Goal: Information Seeking & Learning: Check status

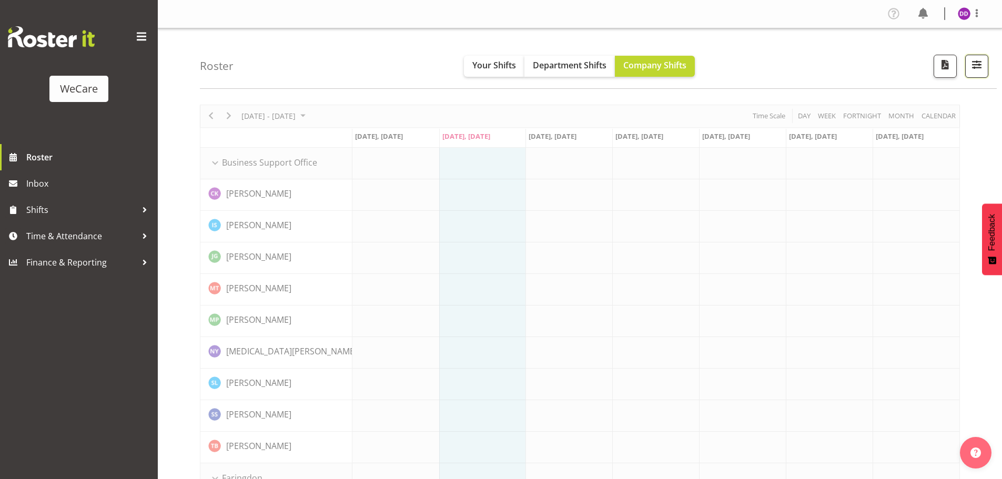
click at [986, 69] on button "button" at bounding box center [976, 66] width 23 height 23
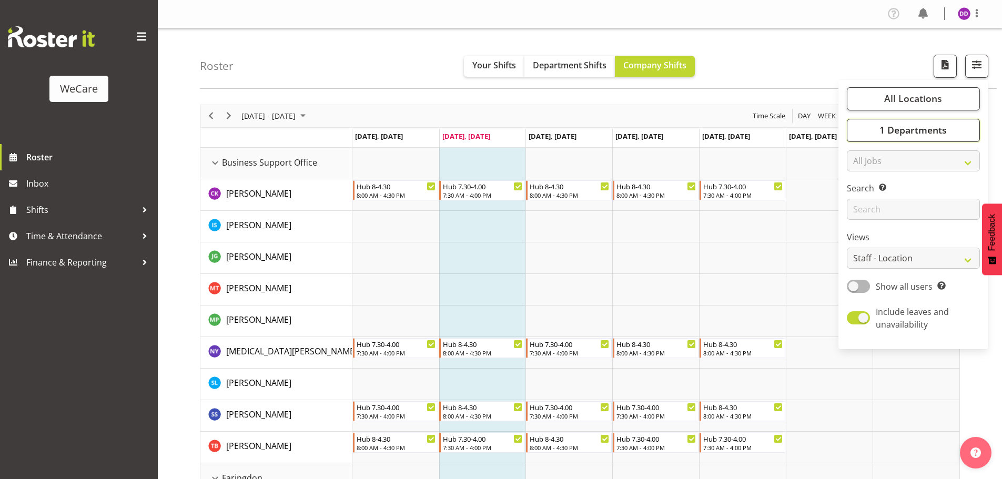
click at [942, 130] on span "1 Departments" at bounding box center [912, 130] width 67 height 13
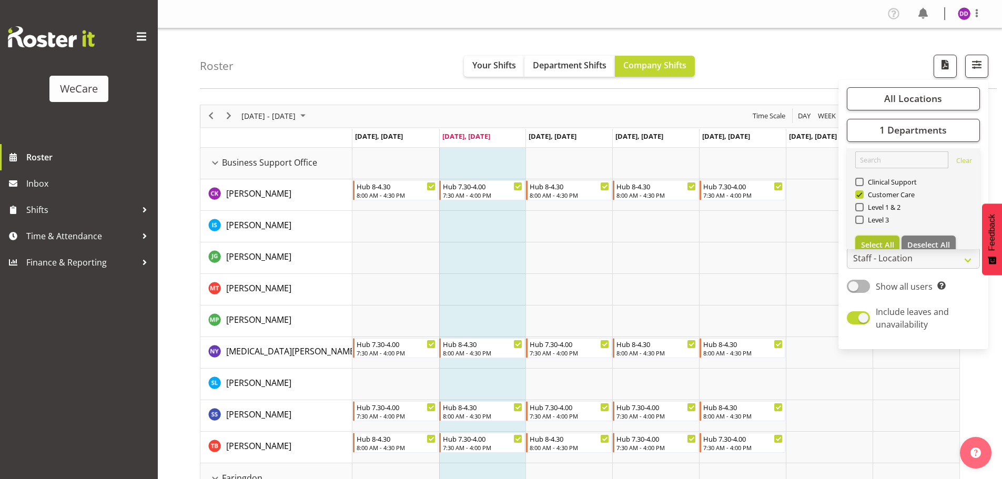
click at [872, 239] on button "Select All" at bounding box center [877, 245] width 45 height 19
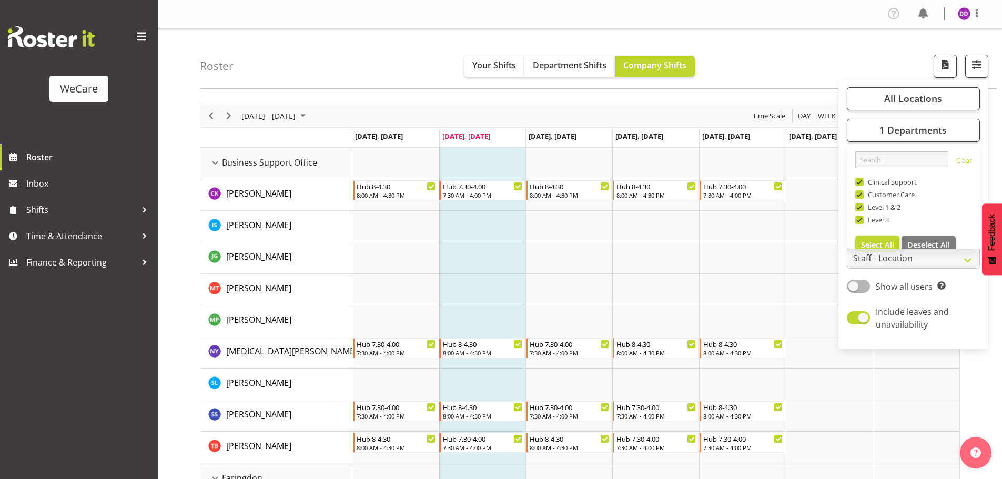
checkbox input "true"
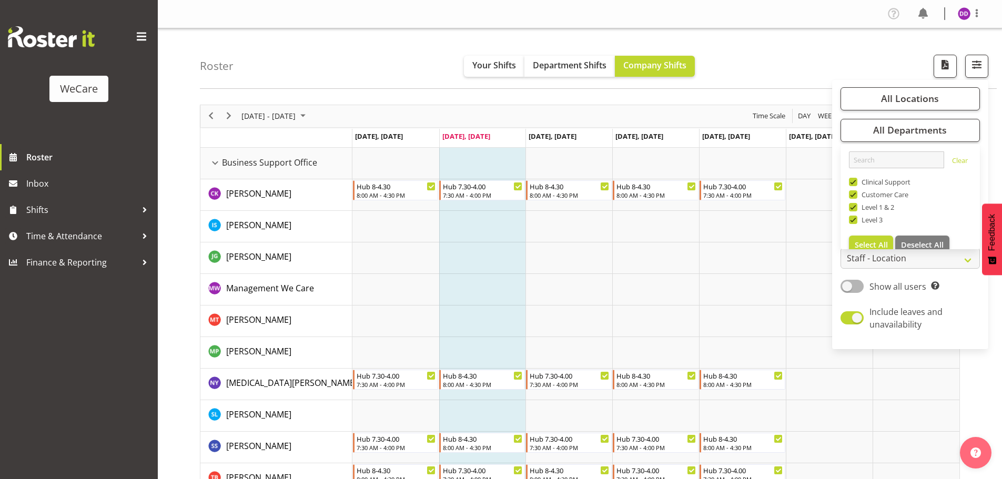
click at [333, 84] on div "Roster Your Shifts Department Shifts Company Shifts All Locations Clear Busines…" at bounding box center [598, 58] width 797 height 60
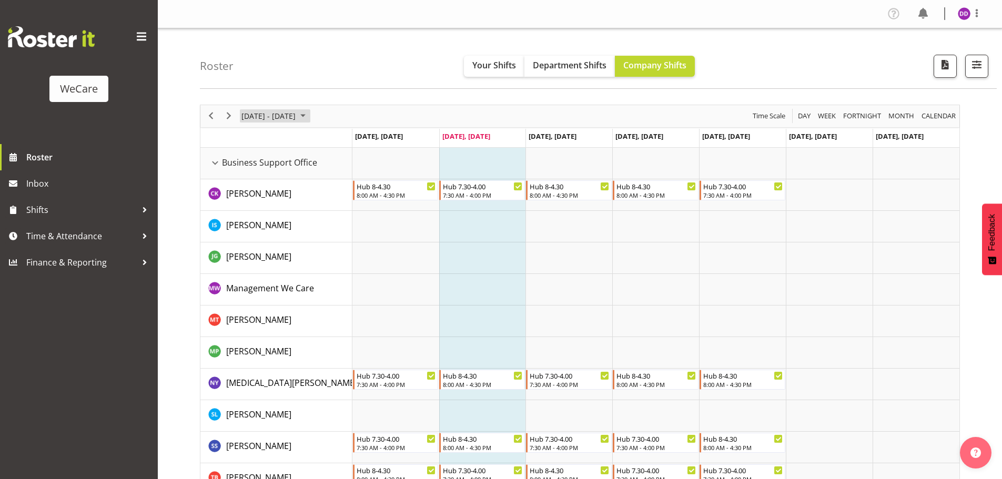
click at [296, 116] on span "[DATE] - [DATE]" at bounding box center [268, 115] width 56 height 13
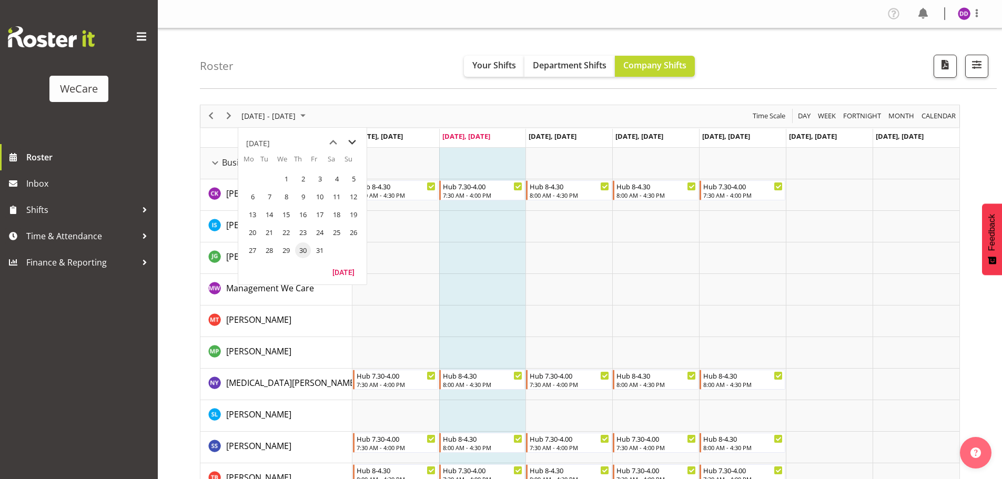
click at [356, 142] on span "next month" at bounding box center [352, 142] width 18 height 19
click at [338, 176] on span "1" at bounding box center [337, 179] width 16 height 16
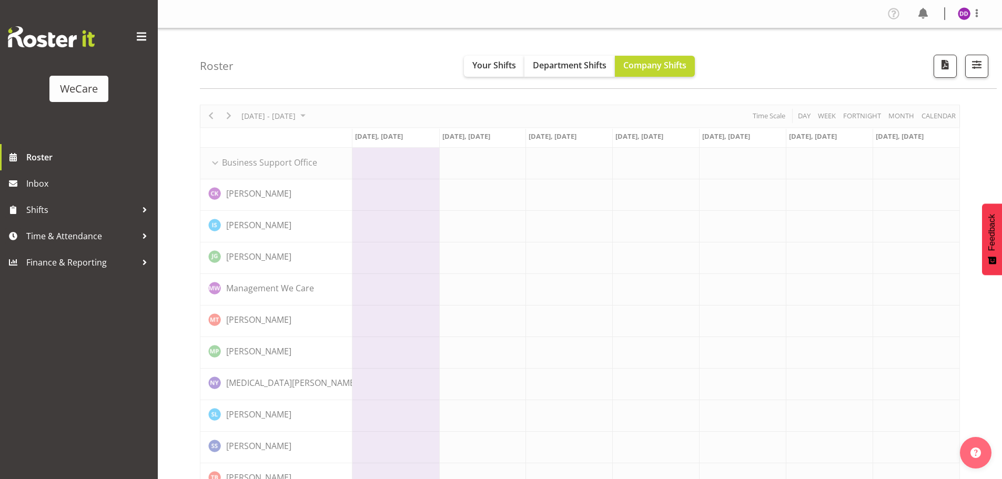
scroll to position [53, 0]
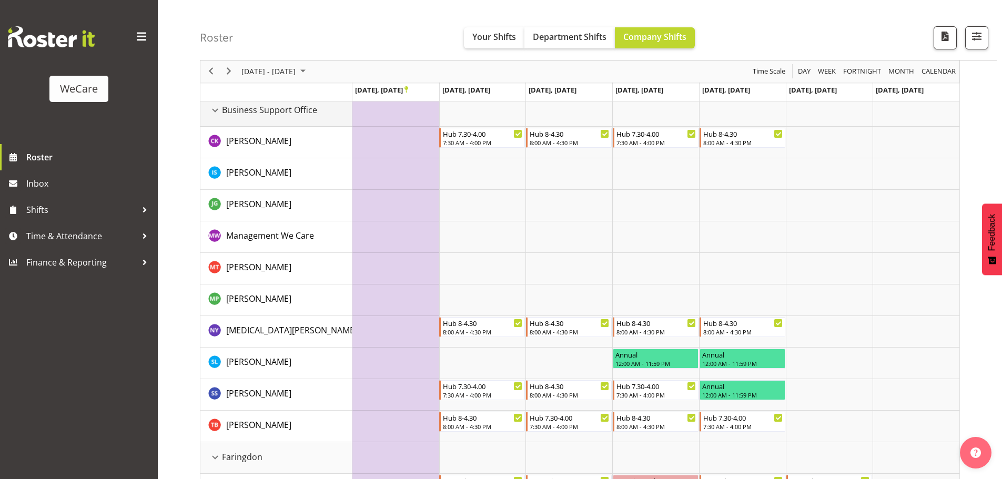
click at [215, 111] on div "Business Support Office resource" at bounding box center [215, 111] width 14 height 14
click at [218, 114] on div "Business Support Office resource" at bounding box center [215, 111] width 14 height 14
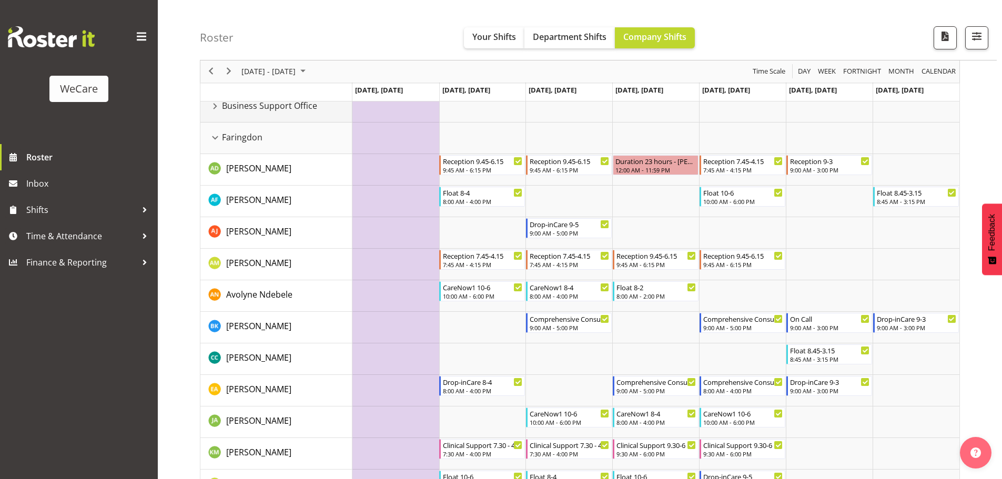
scroll to position [0, 0]
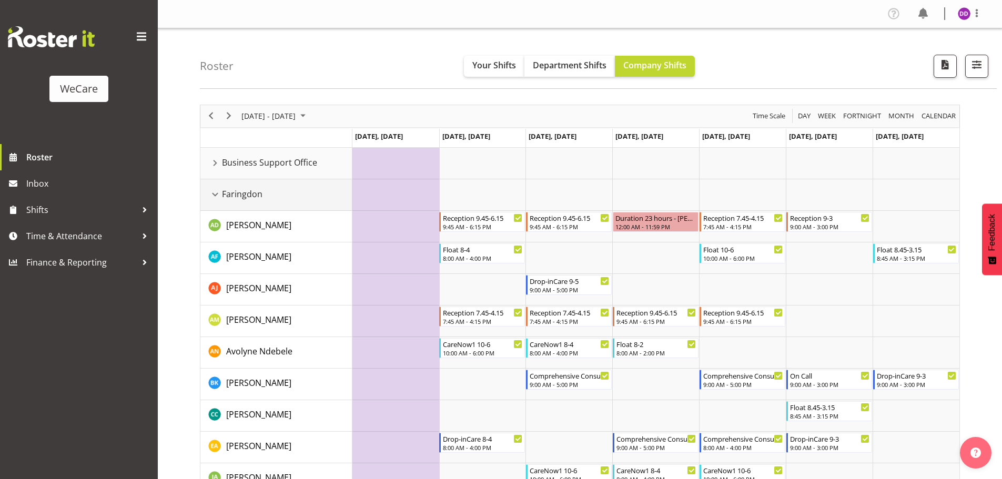
click at [215, 194] on div "Faringdon resource" at bounding box center [215, 195] width 14 height 14
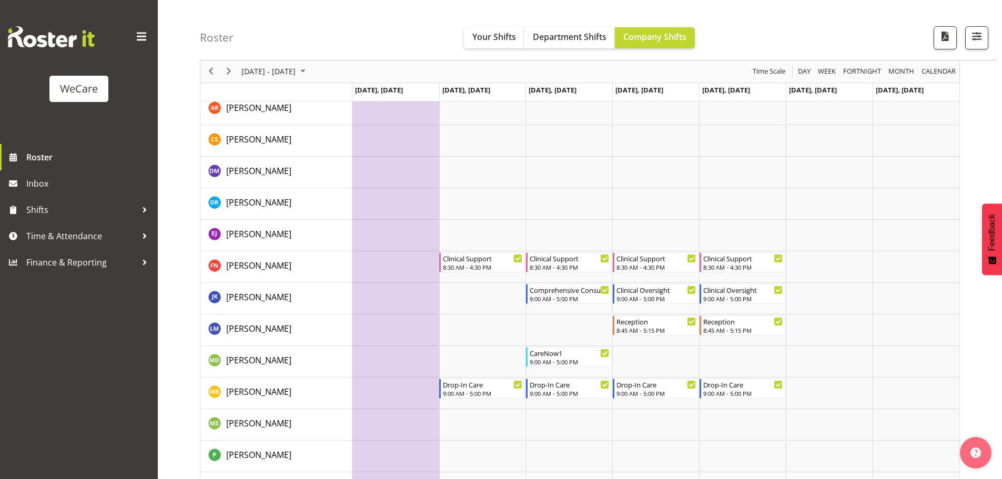
scroll to position [105, 0]
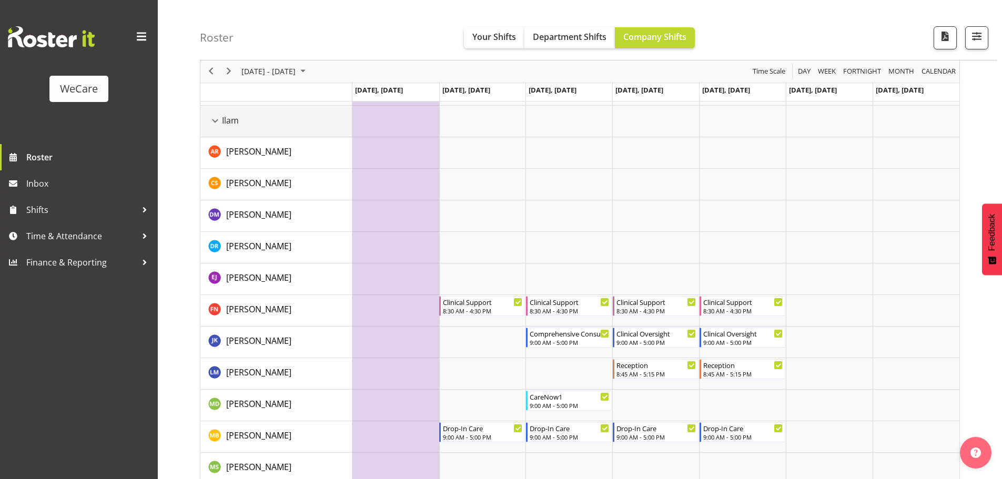
click at [224, 121] on span "Ilam" at bounding box center [230, 120] width 17 height 13
click at [216, 121] on div "Ilam resource" at bounding box center [215, 121] width 14 height 14
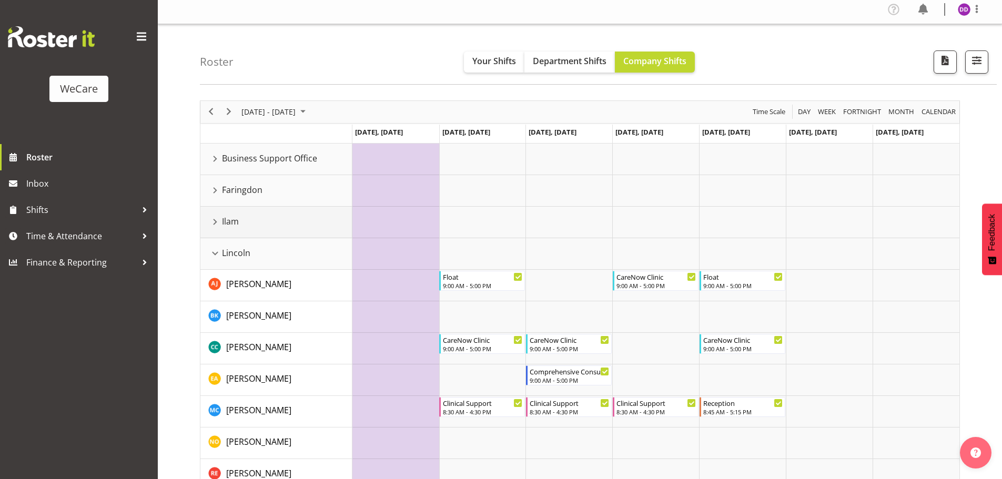
scroll to position [0, 0]
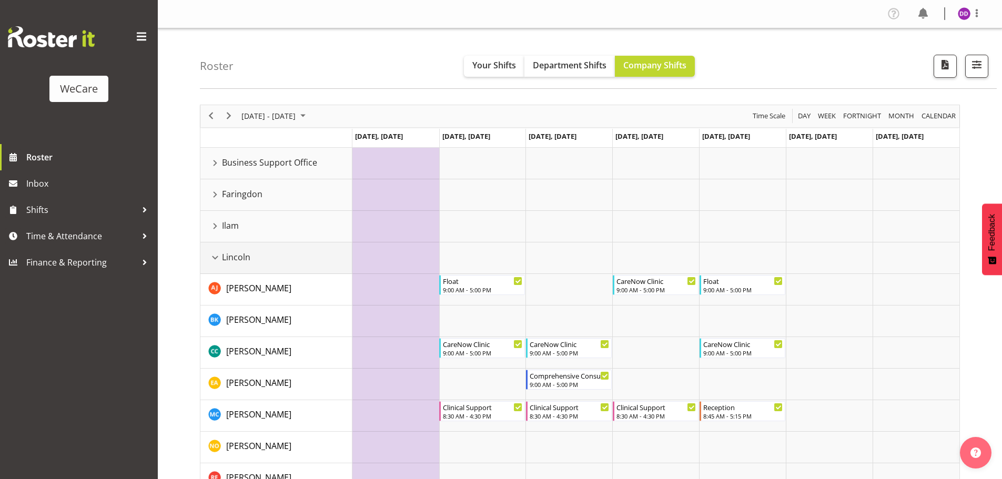
click at [218, 264] on td "Lincoln" at bounding box center [276, 258] width 152 height 32
click at [219, 261] on div "Lincoln resource" at bounding box center [215, 258] width 14 height 14
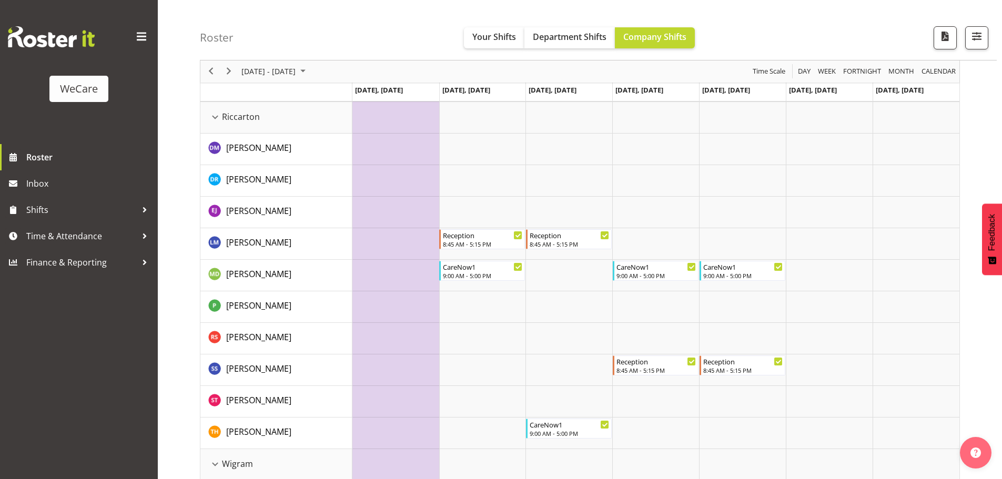
scroll to position [158, 0]
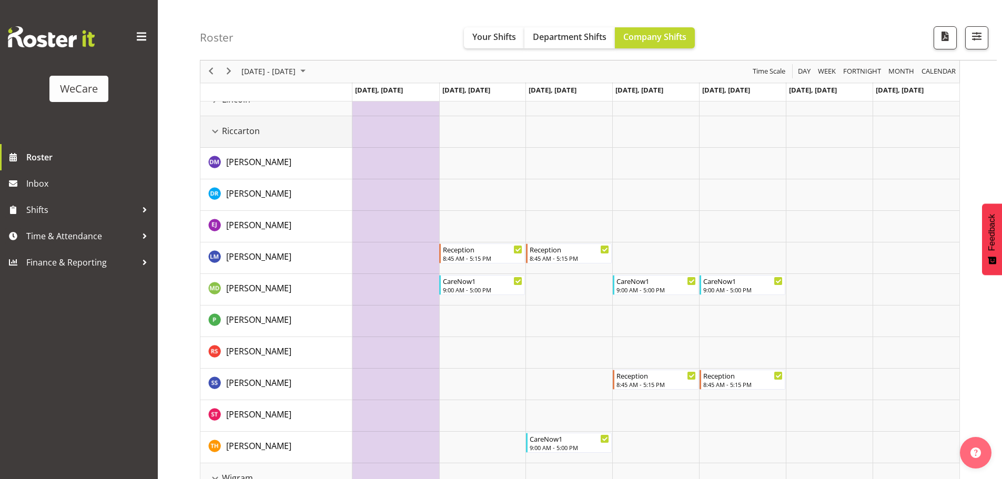
click at [217, 136] on div "Riccarton resource" at bounding box center [215, 132] width 14 height 14
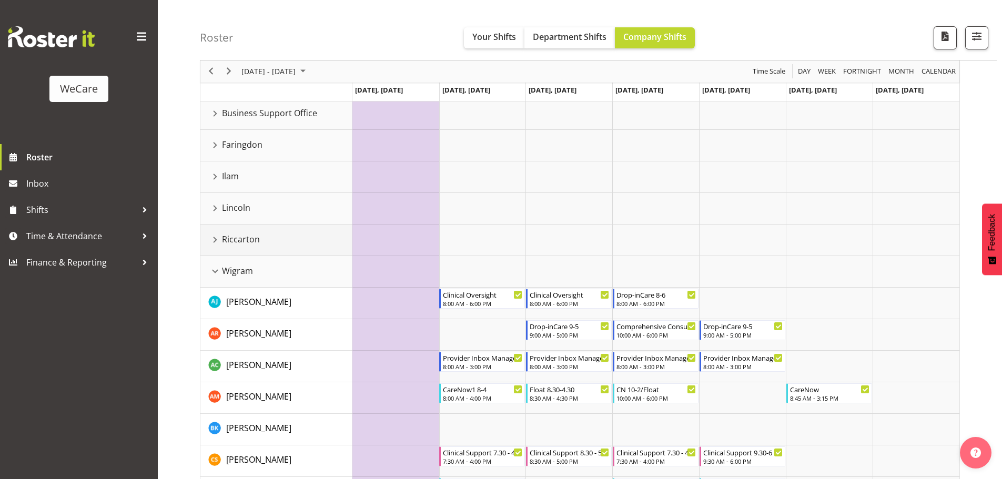
scroll to position [24, 0]
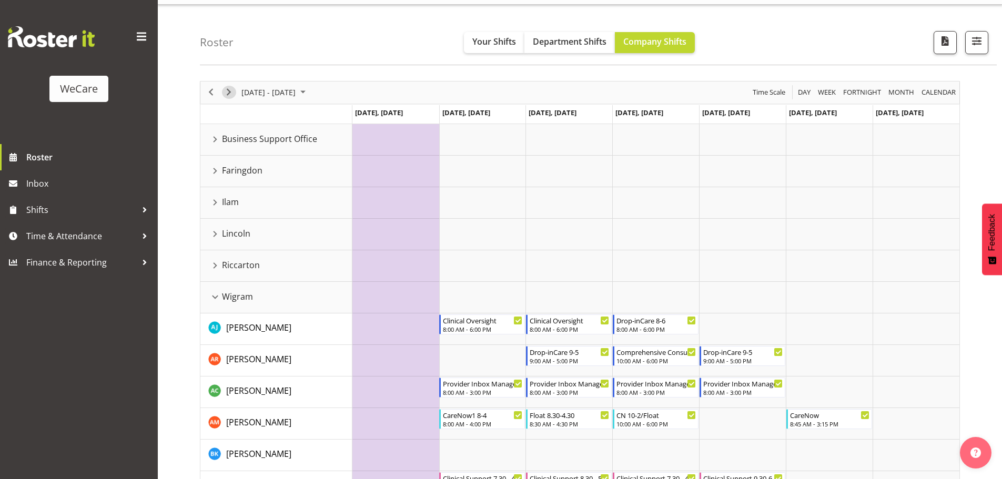
click at [227, 94] on span "Next" at bounding box center [228, 92] width 13 height 13
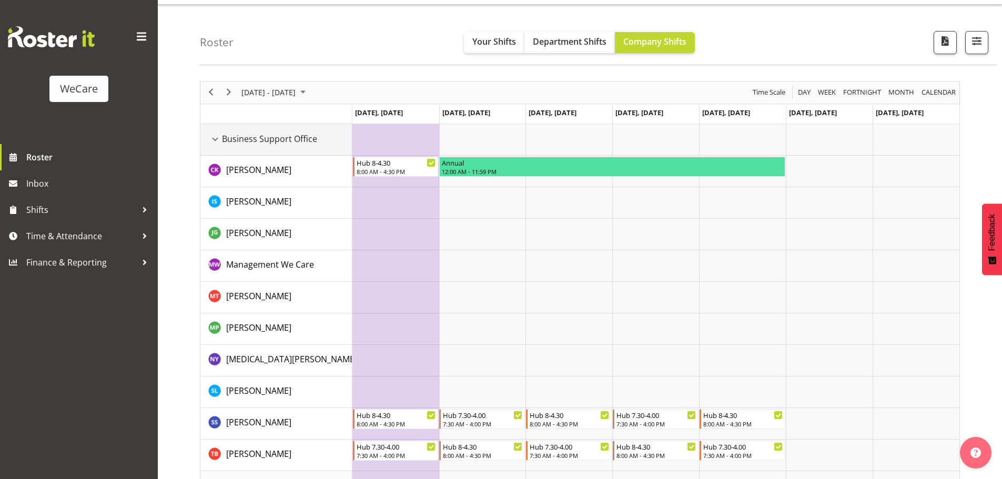
click at [211, 139] on div "Business Support Office resource" at bounding box center [215, 139] width 14 height 14
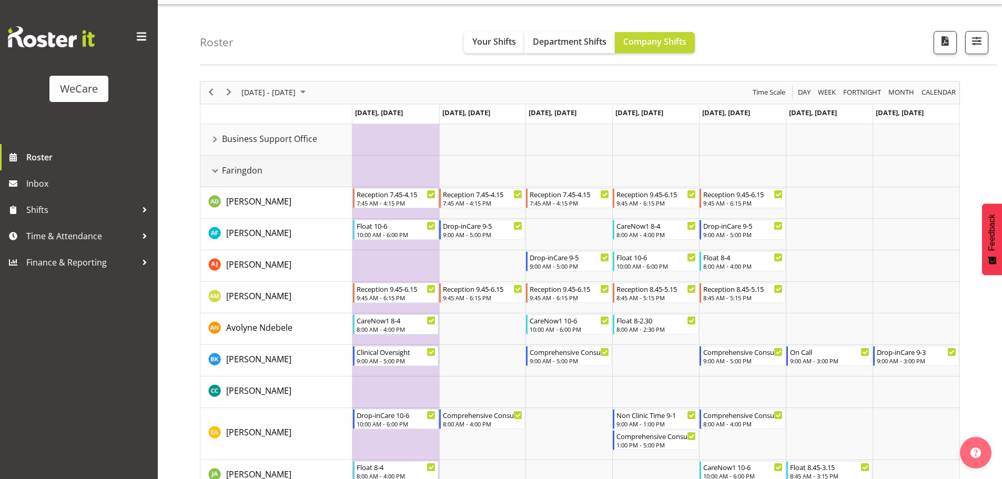
click at [213, 166] on div "Faringdon resource" at bounding box center [215, 171] width 14 height 14
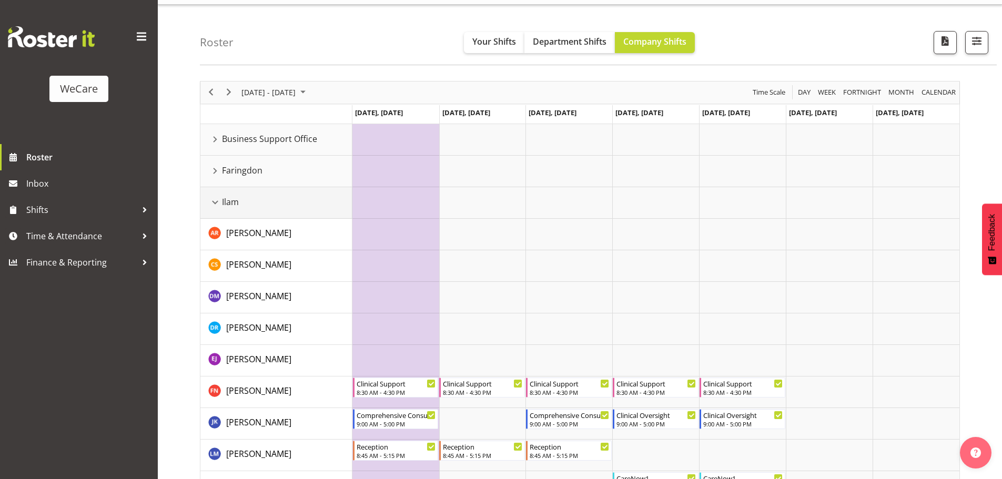
click at [221, 203] on div "Ilam resource" at bounding box center [215, 203] width 14 height 14
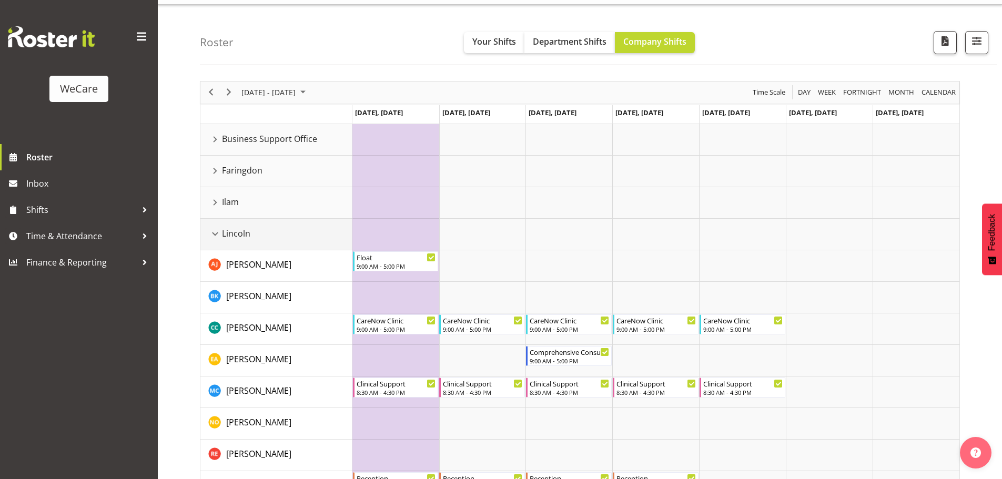
click at [216, 240] on div "Lincoln resource" at bounding box center [215, 234] width 14 height 14
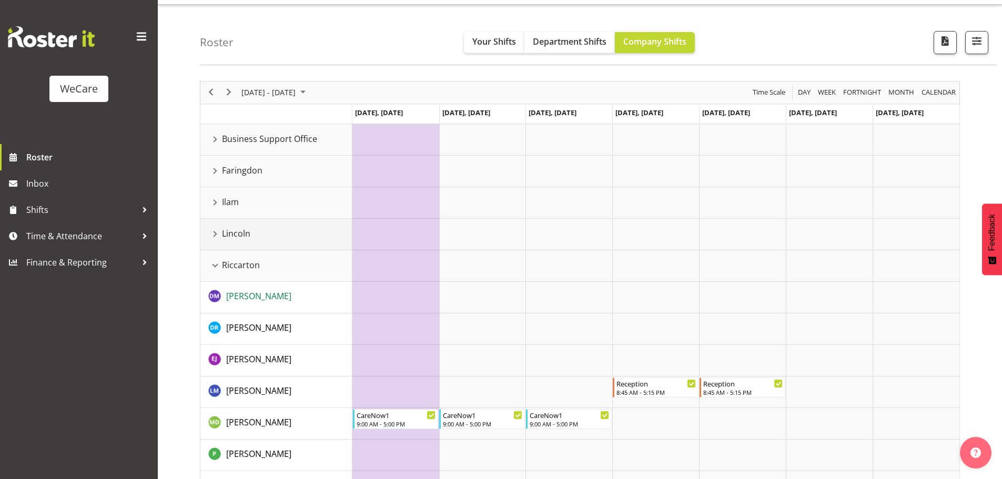
scroll to position [76, 0]
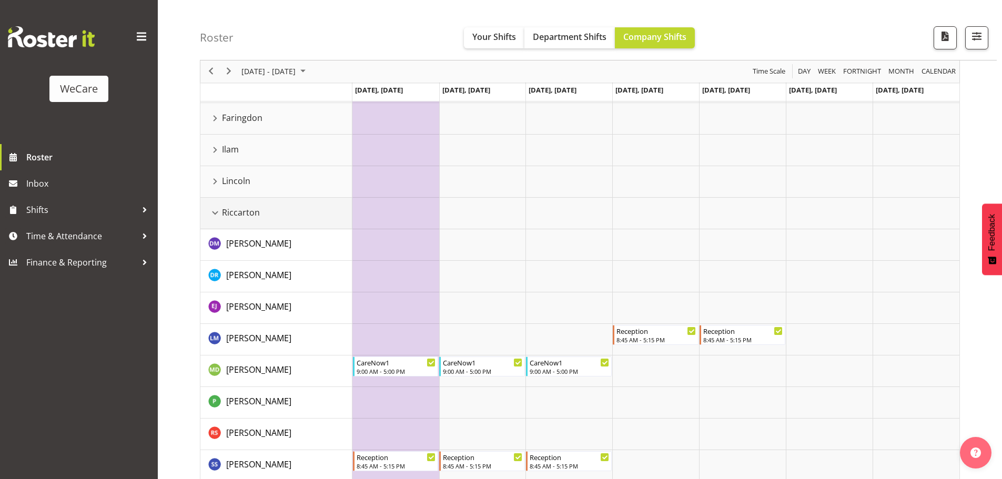
click at [215, 209] on div "Riccarton resource" at bounding box center [215, 213] width 14 height 14
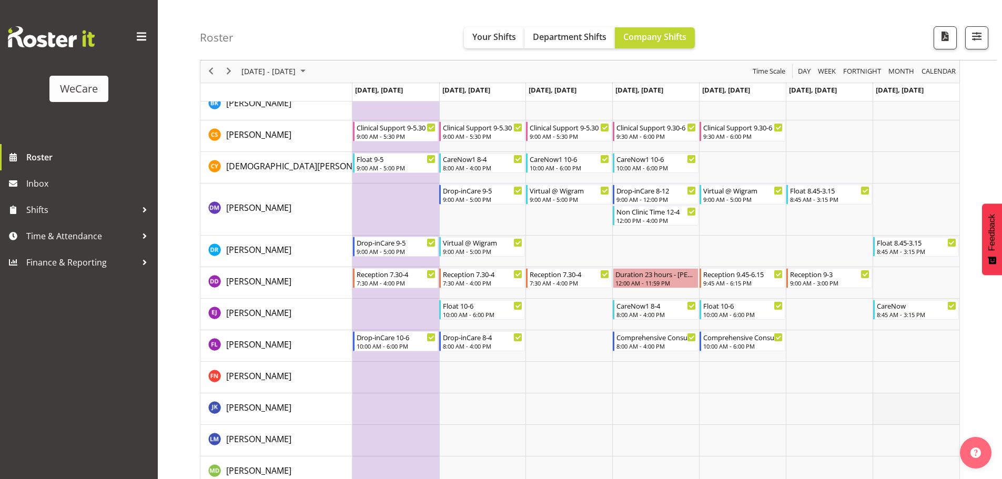
scroll to position [287, 0]
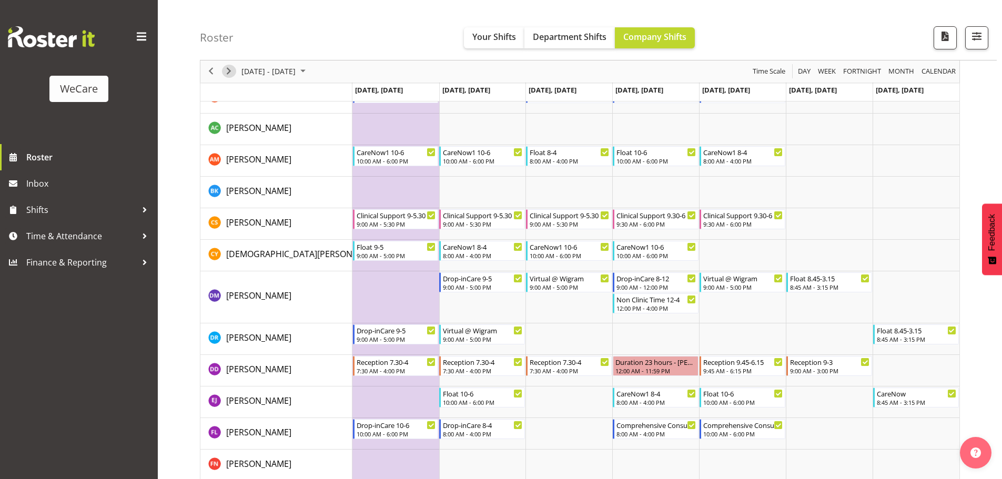
click at [230, 67] on span "Next" at bounding box center [228, 71] width 13 height 13
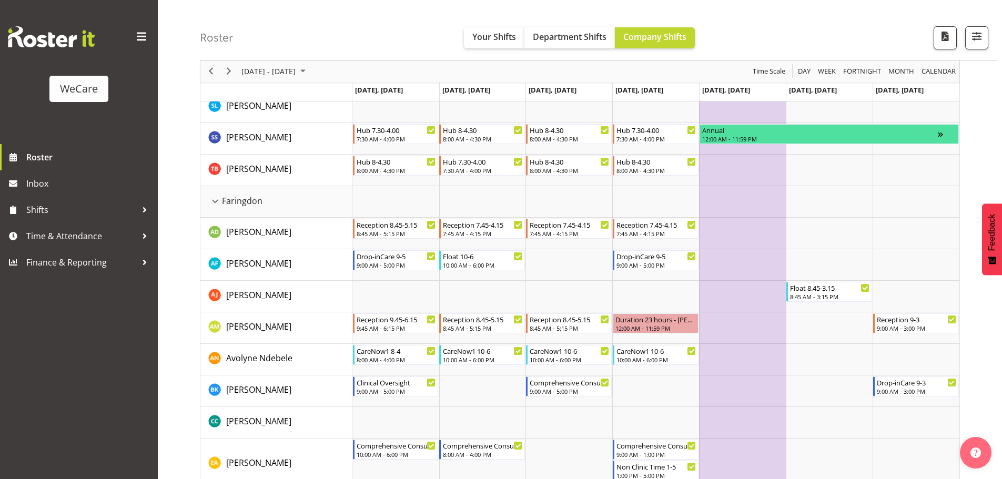
scroll to position [339, 0]
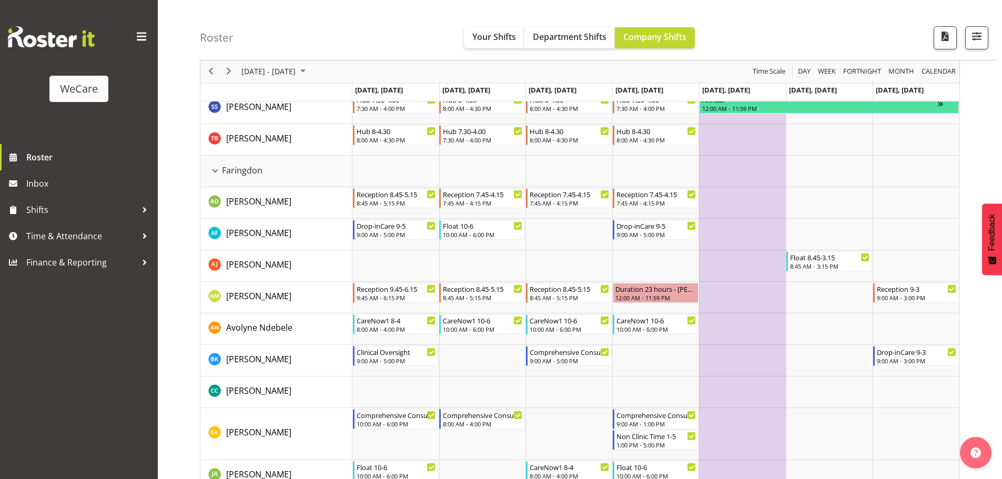
click at [209, 69] on span "Previous" at bounding box center [211, 71] width 13 height 13
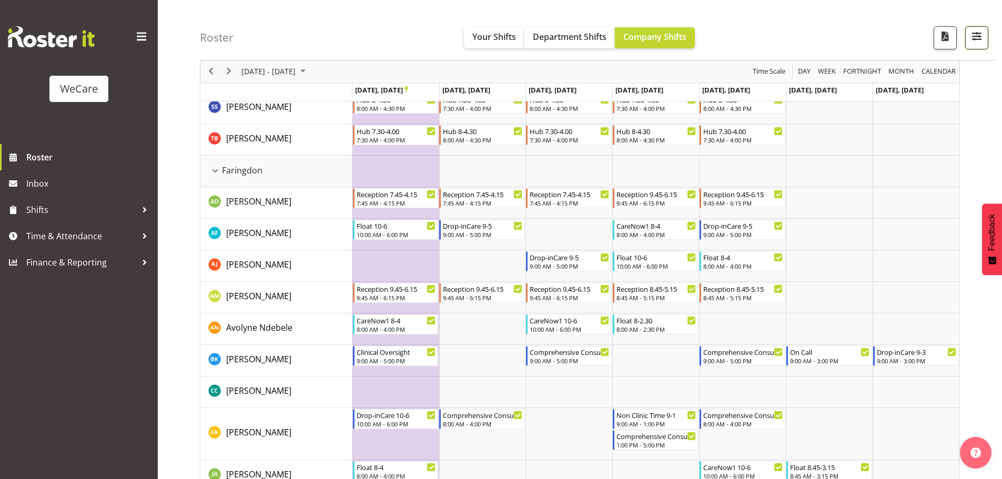
click at [968, 41] on button "button" at bounding box center [976, 37] width 23 height 23
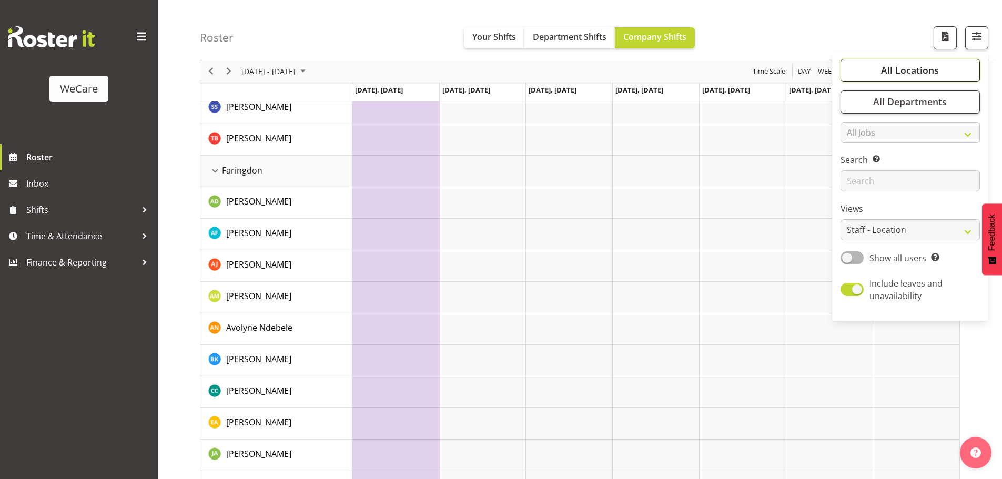
click at [961, 73] on button "All Locations" at bounding box center [909, 70] width 139 height 23
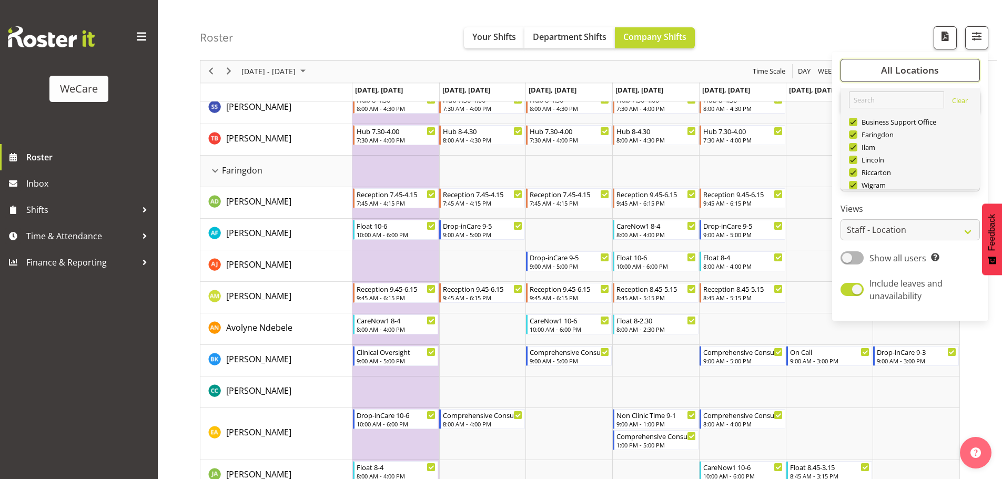
scroll to position [38, 0]
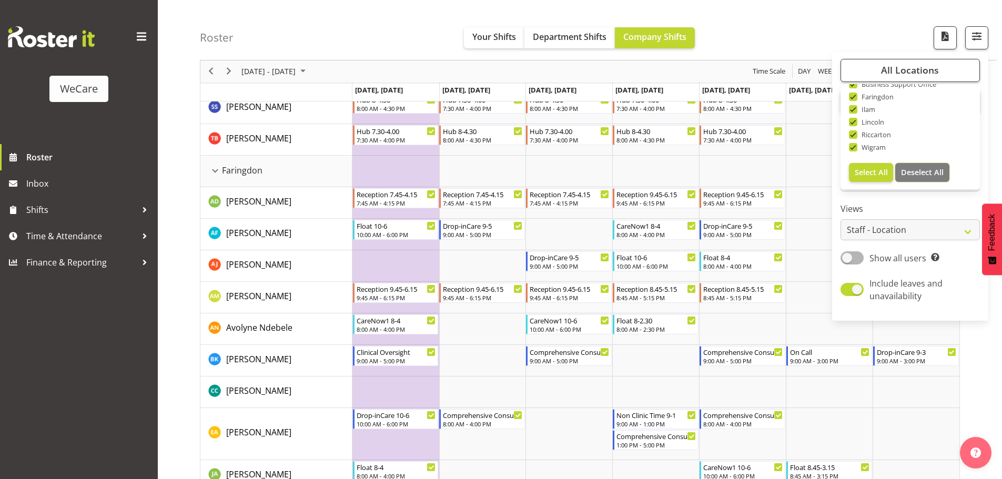
click at [922, 174] on span "Deselect All" at bounding box center [922, 172] width 43 height 10
checkbox input "false"
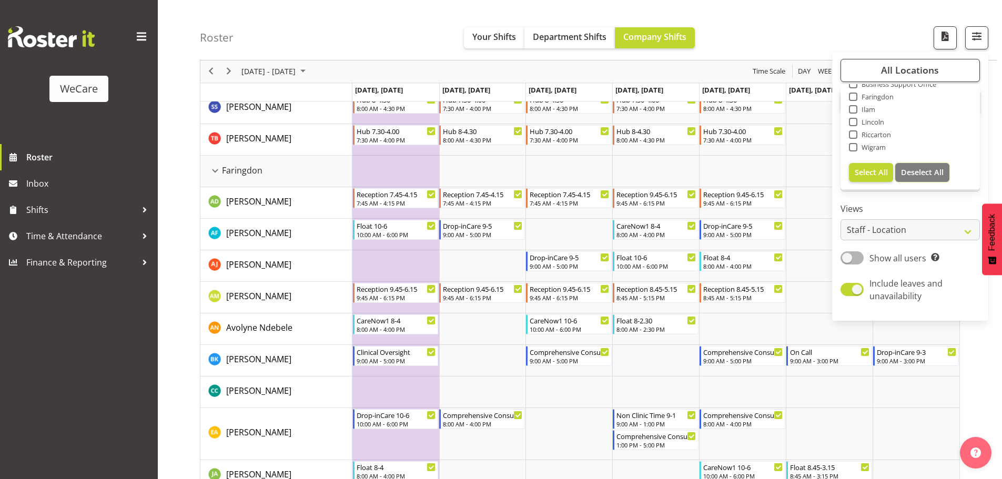
checkbox input "false"
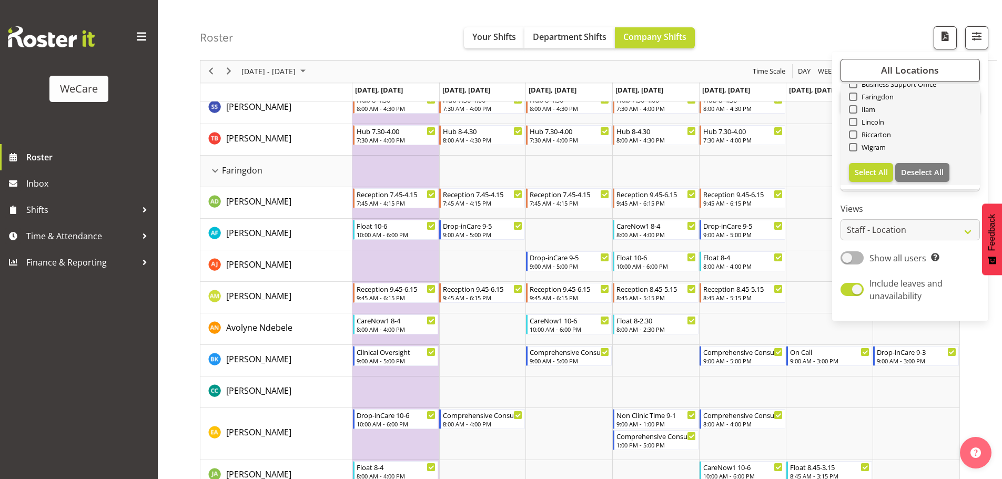
click at [871, 152] on div "Wigram" at bounding box center [910, 148] width 123 height 13
click at [859, 148] on span "Wigram" at bounding box center [871, 147] width 29 height 8
click at [855, 148] on input "Wigram" at bounding box center [852, 147] width 7 height 7
checkbox input "true"
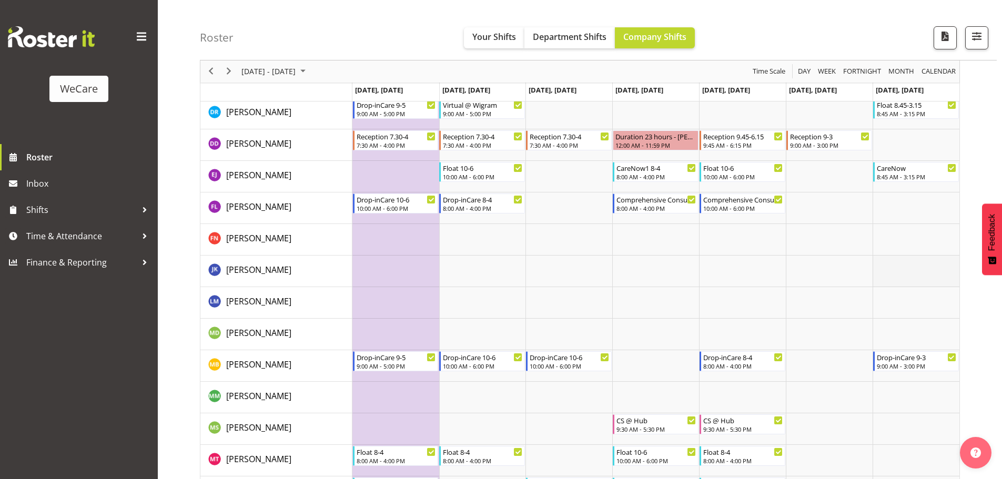
scroll to position [2674, 0]
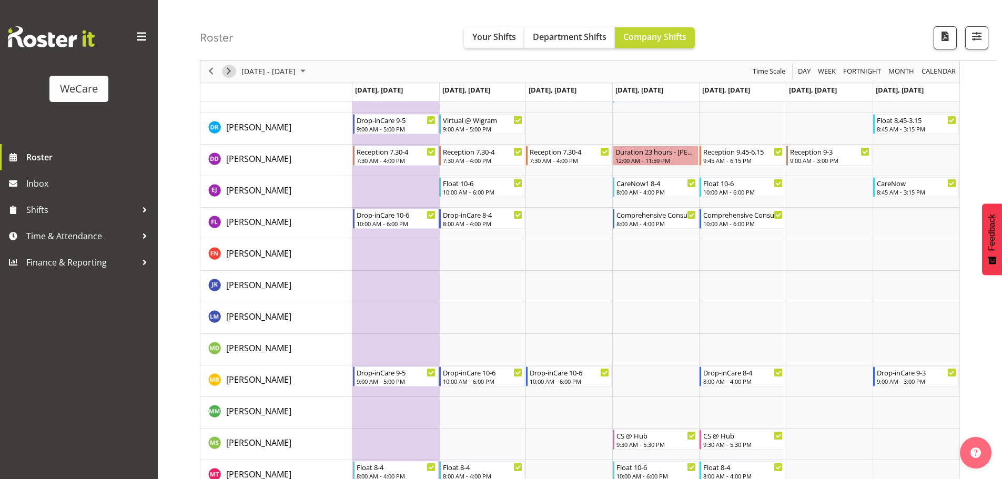
click at [230, 69] on span "Next" at bounding box center [228, 71] width 13 height 13
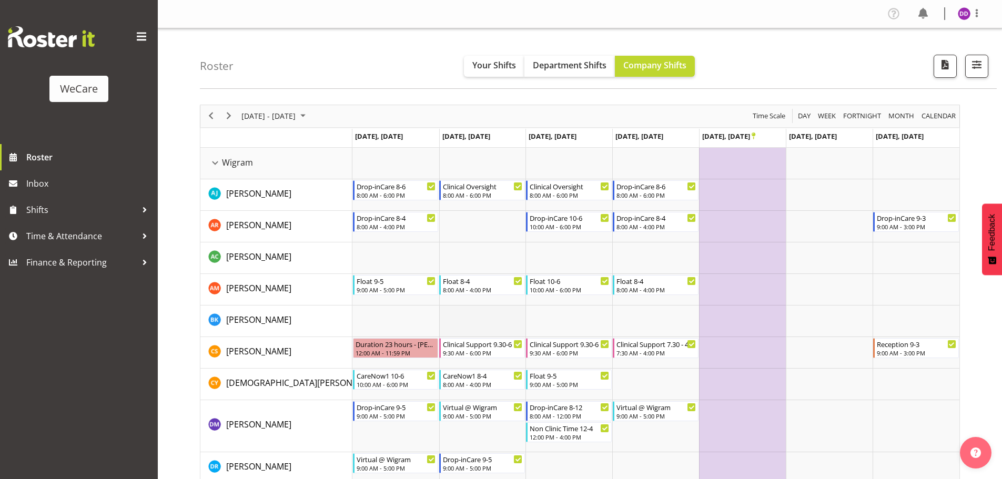
scroll to position [210, 0]
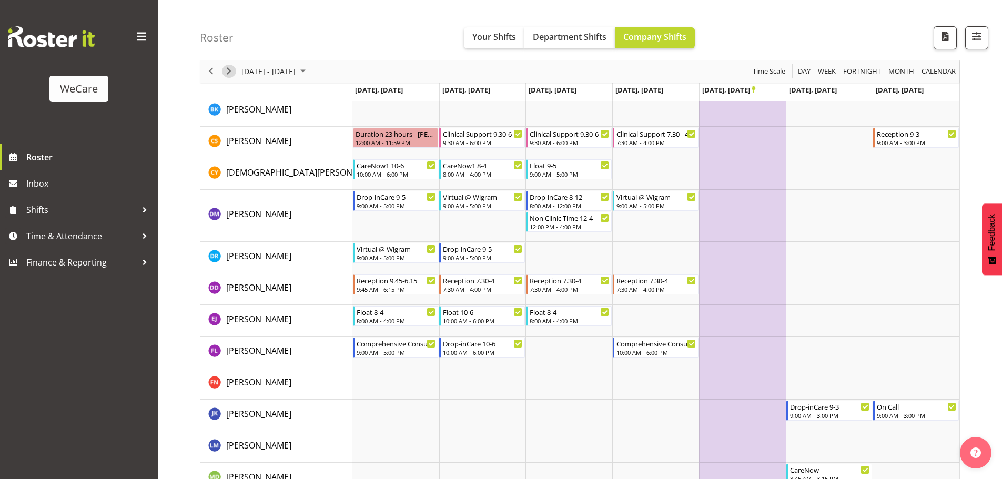
click at [229, 73] on span "Next" at bounding box center [228, 71] width 13 height 13
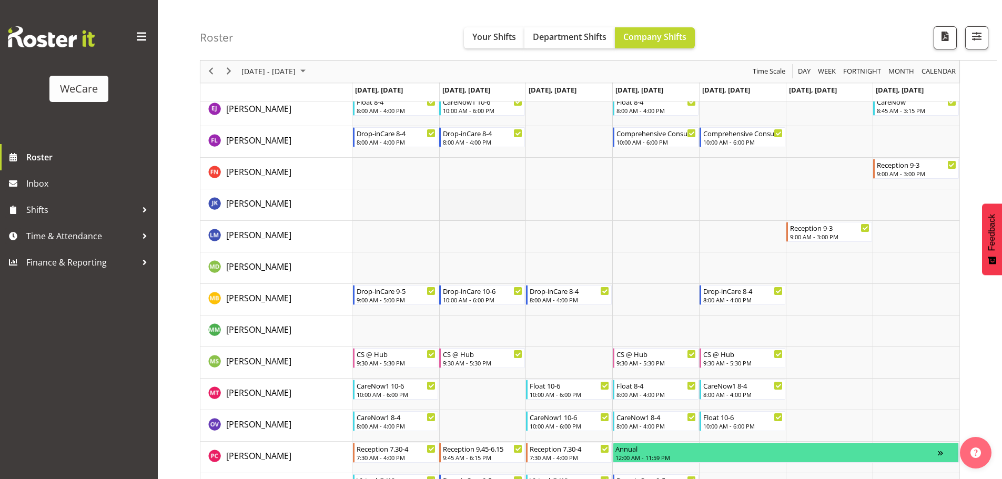
scroll to position [315, 0]
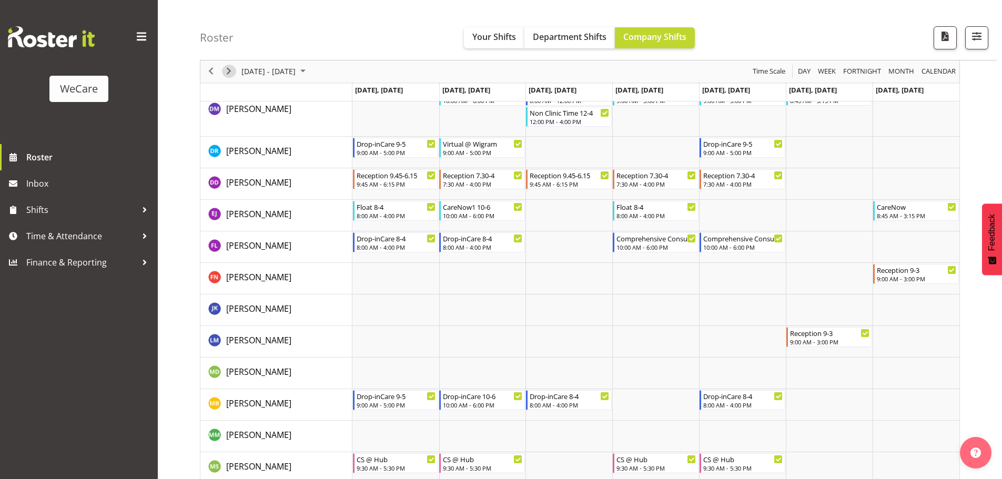
drag, startPoint x: 230, startPoint y: 73, endPoint x: 227, endPoint y: 99, distance: 26.4
click at [227, 99] on div "[DATE] - [DATE] [DATE] Day Week Fortnight Month calendar Month Agenda Time Scal…" at bounding box center [580, 326] width 760 height 1074
click at [215, 74] on span "Previous" at bounding box center [211, 71] width 13 height 13
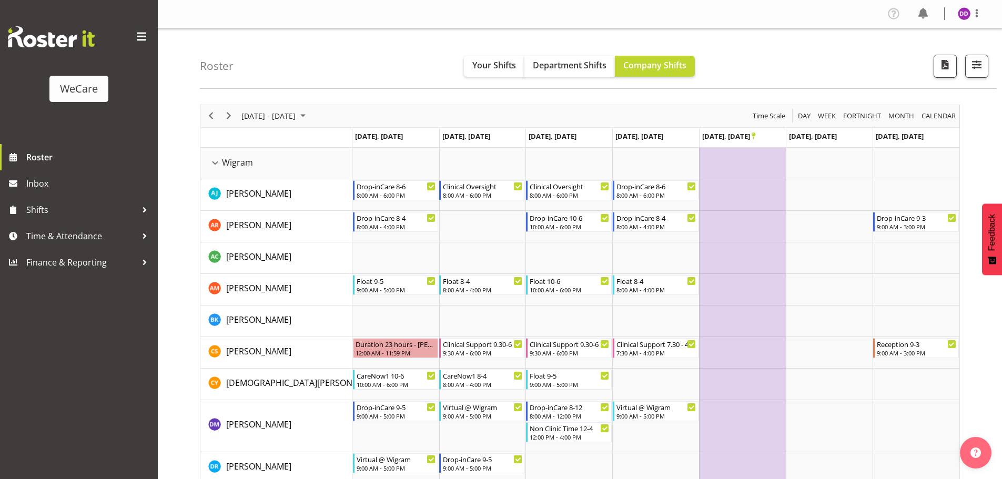
scroll to position [263, 0]
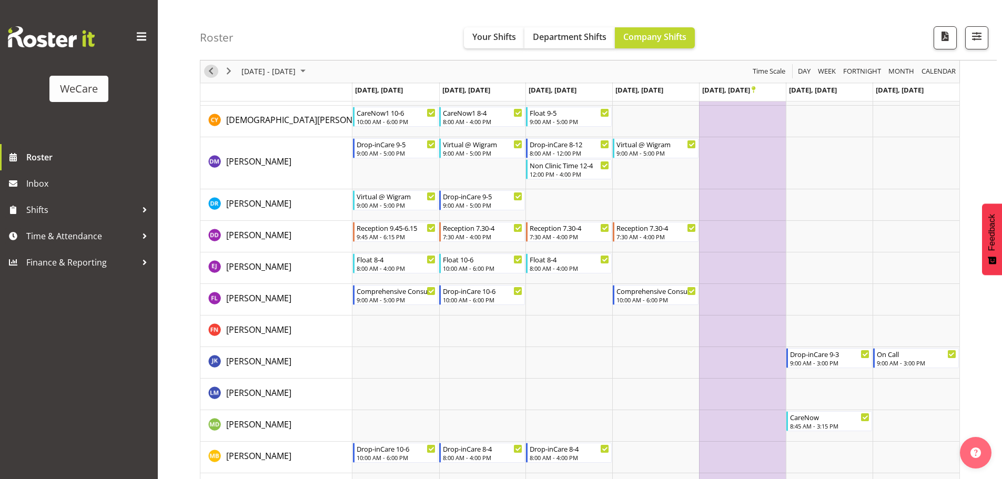
click at [205, 72] on span "Previous" at bounding box center [211, 71] width 13 height 13
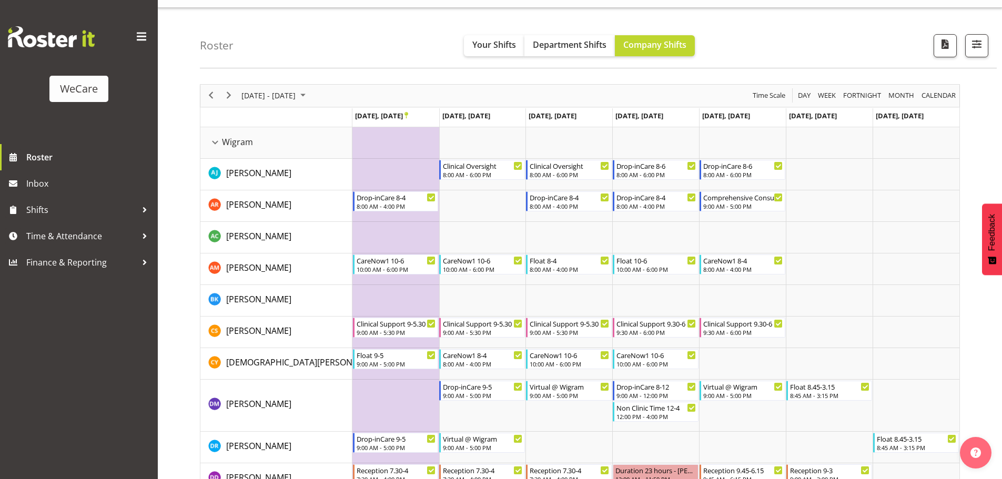
scroll to position [263, 0]
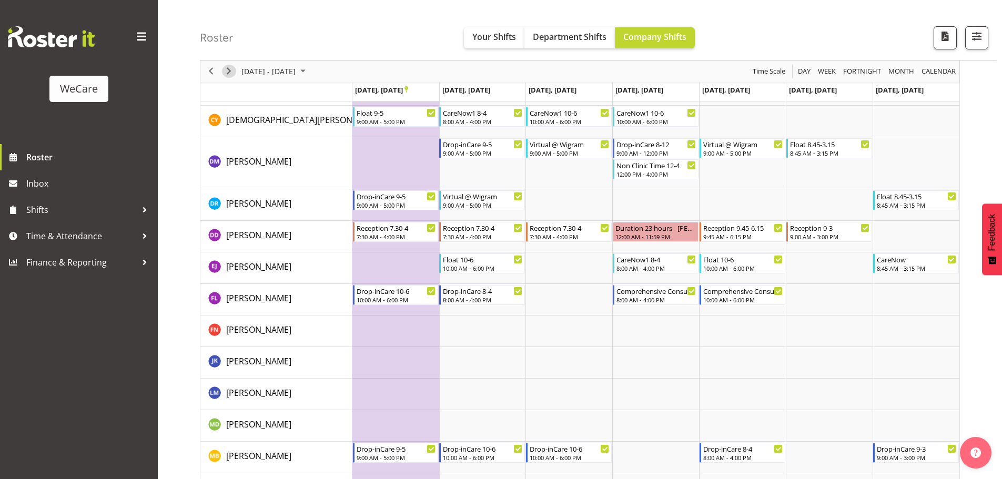
click at [233, 76] on span "Next" at bounding box center [228, 71] width 13 height 13
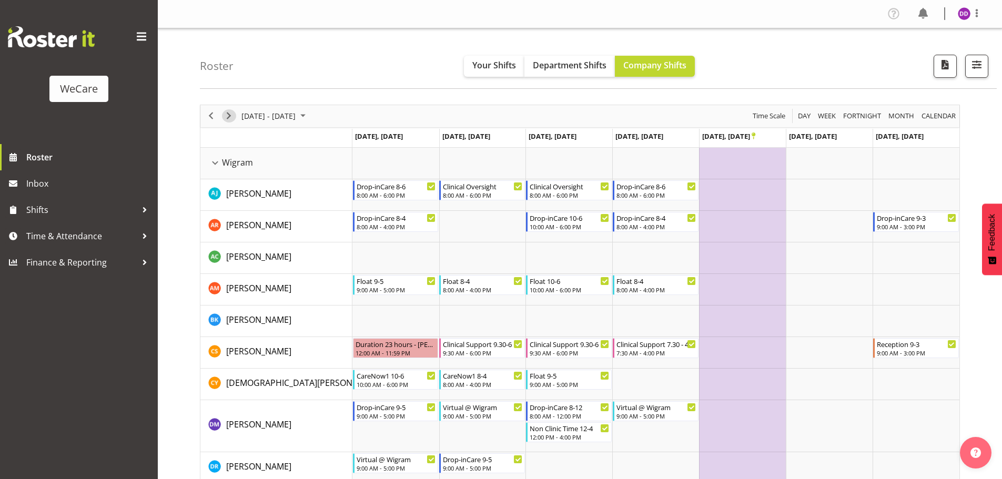
click at [225, 117] on span "Next" at bounding box center [228, 115] width 13 height 13
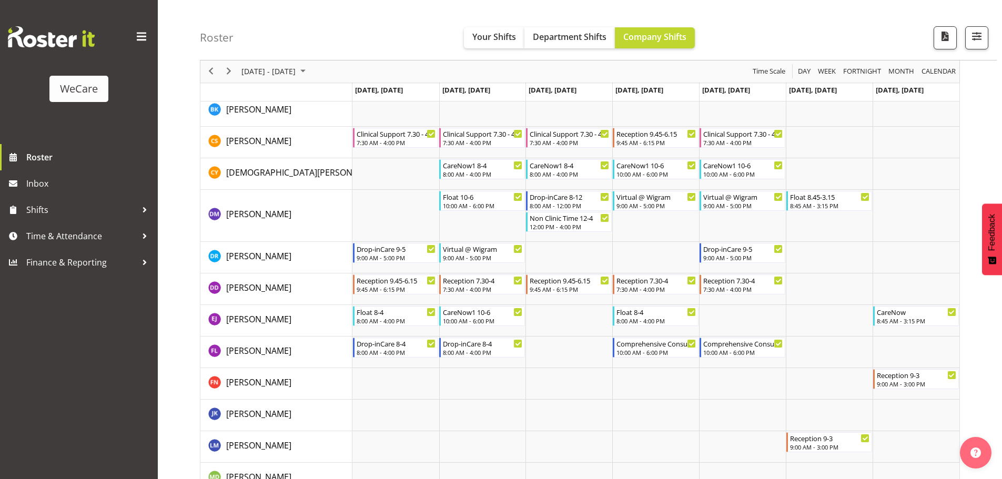
scroll to position [315, 0]
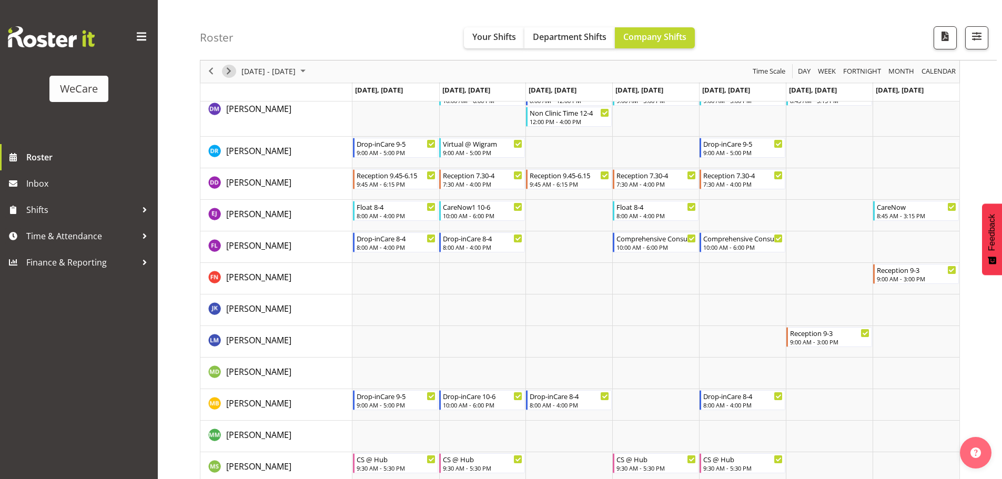
click at [229, 69] on span "Next" at bounding box center [228, 71] width 13 height 13
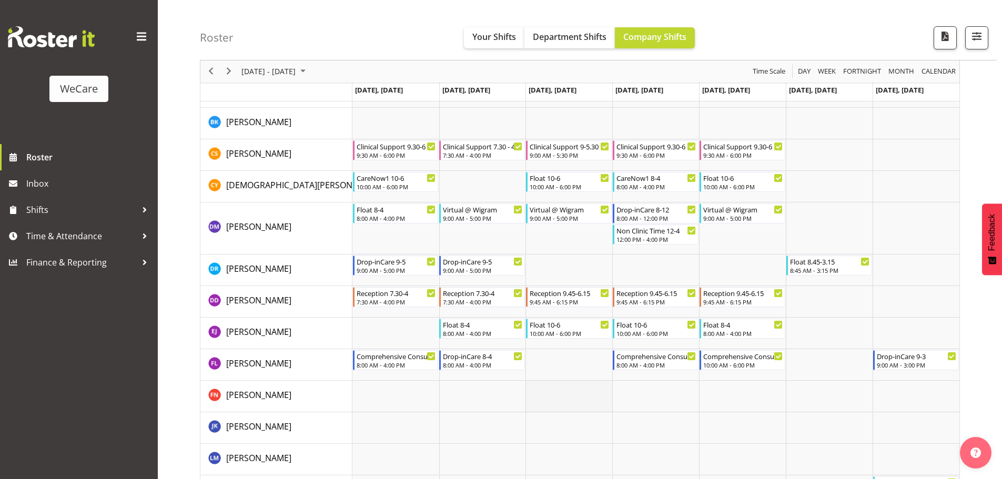
scroll to position [181, 0]
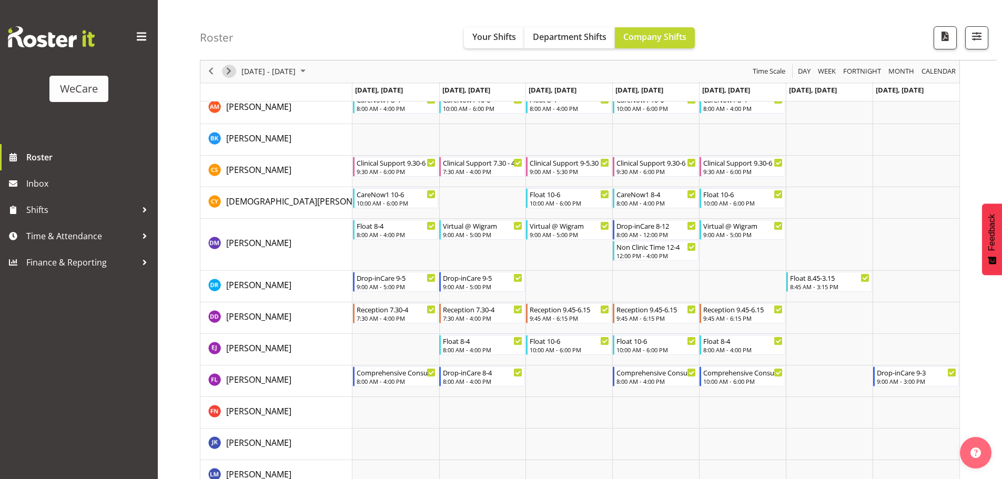
click at [233, 68] on span "Next" at bounding box center [228, 71] width 13 height 13
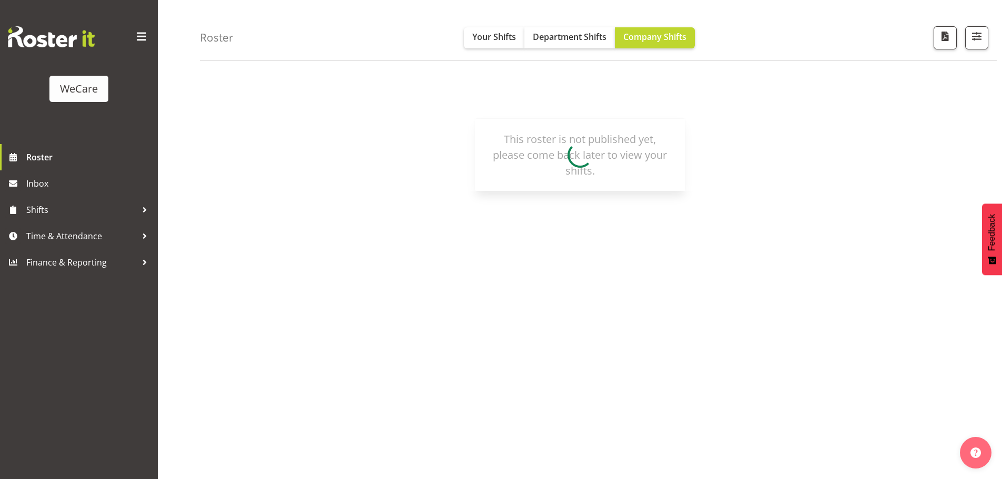
scroll to position [38, 0]
click at [489, 45] on button "Your Shifts" at bounding box center [494, 37] width 60 height 21
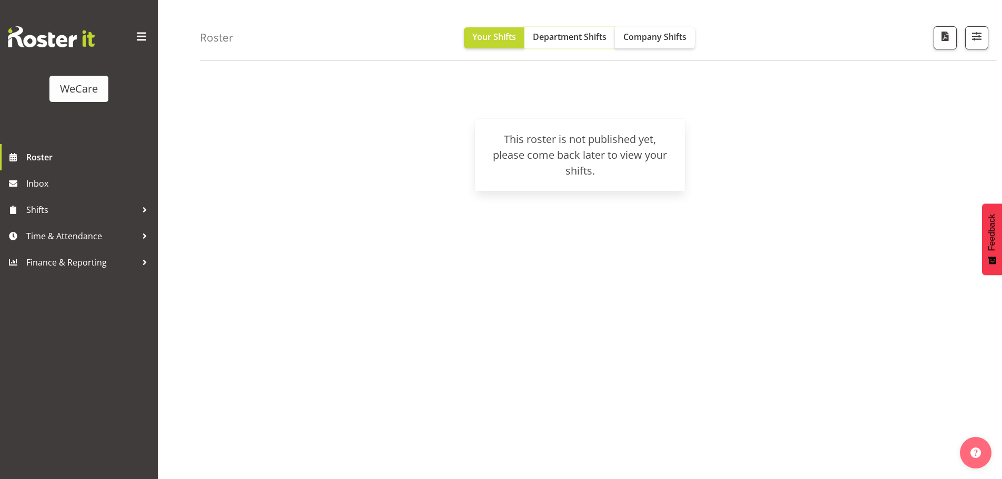
click at [584, 45] on button "Department Shifts" at bounding box center [569, 37] width 90 height 21
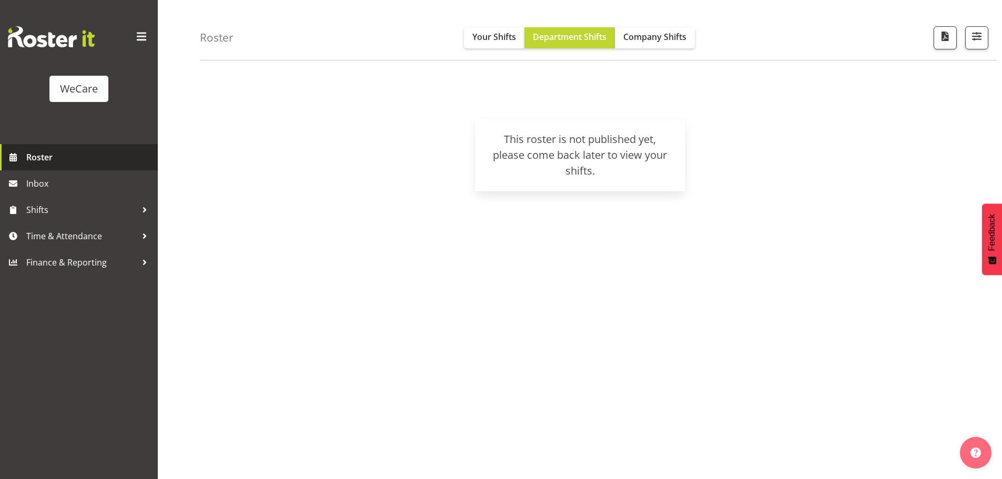
click at [16, 151] on span at bounding box center [13, 157] width 16 height 16
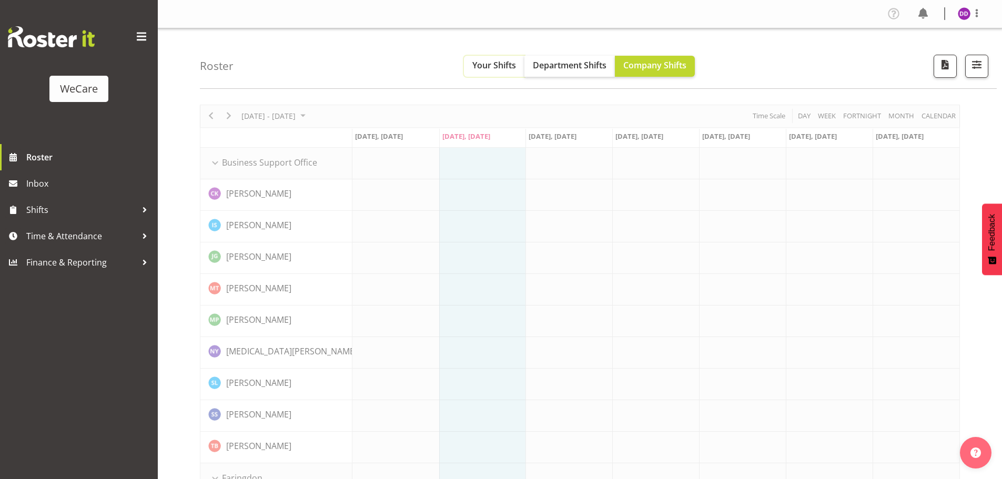
click at [504, 73] on button "Your Shifts" at bounding box center [494, 66] width 60 height 21
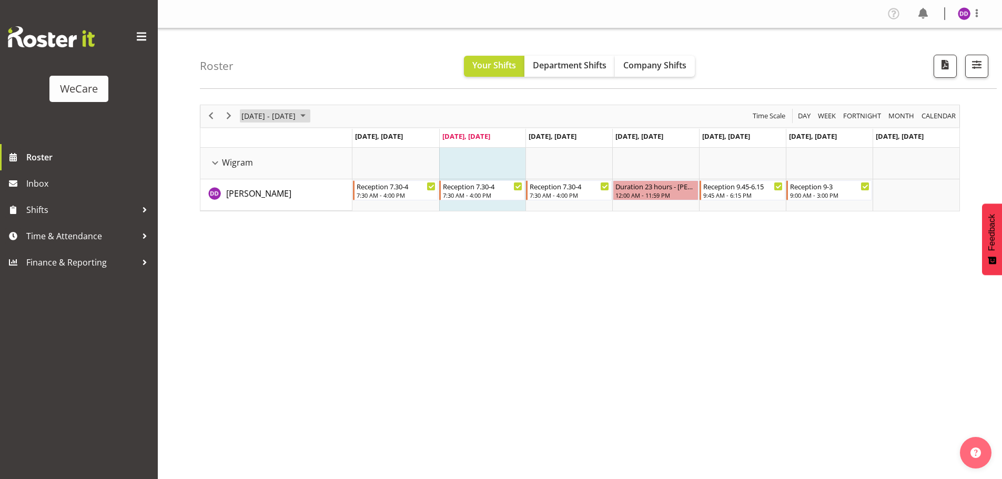
click at [287, 115] on span "[DATE] - [DATE]" at bounding box center [268, 115] width 56 height 13
click at [357, 135] on span "next month" at bounding box center [352, 142] width 18 height 19
click at [354, 145] on span "next month" at bounding box center [352, 142] width 18 height 19
click at [329, 177] on span "1" at bounding box center [337, 179] width 16 height 16
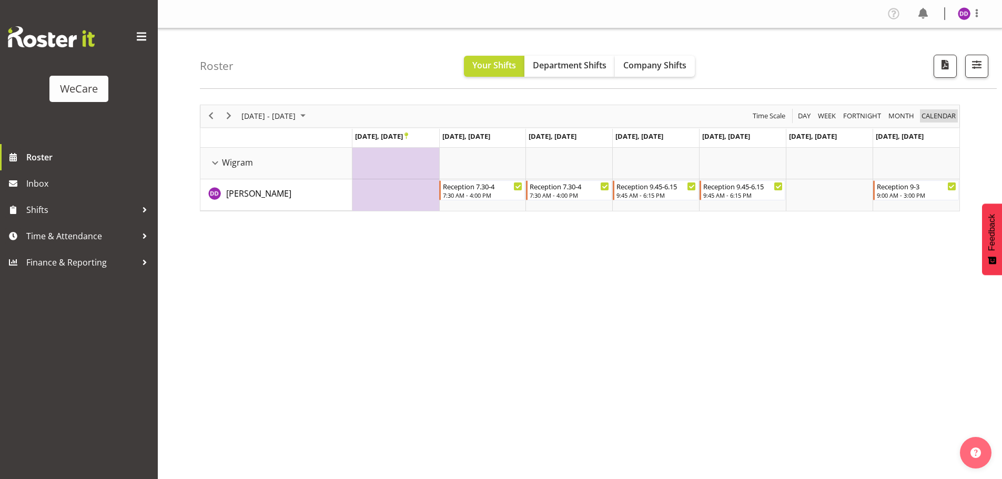
click at [942, 115] on span "calendar" at bounding box center [938, 115] width 36 height 13
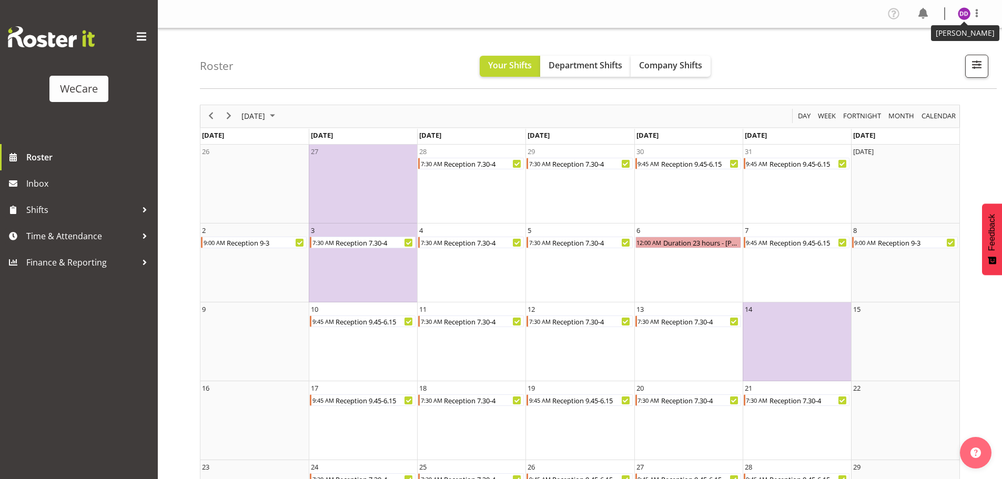
click at [965, 15] on img at bounding box center [963, 13] width 13 height 13
click at [947, 55] on link "Log Out" at bounding box center [932, 55] width 101 height 19
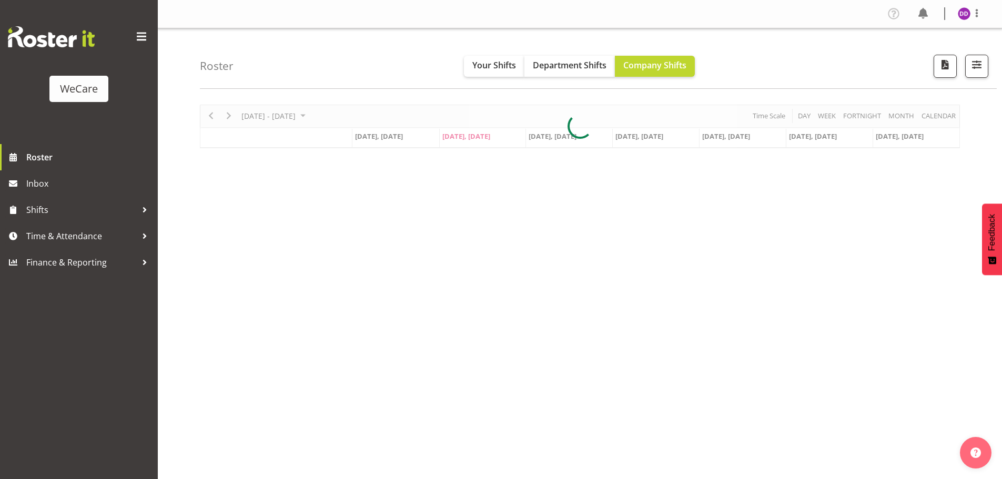
select select "location"
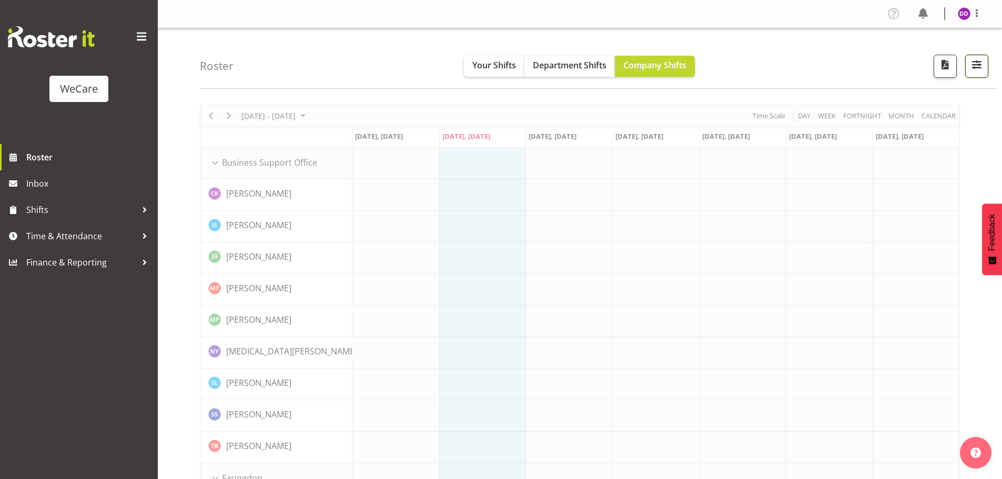
click at [975, 70] on span "button" at bounding box center [977, 65] width 14 height 14
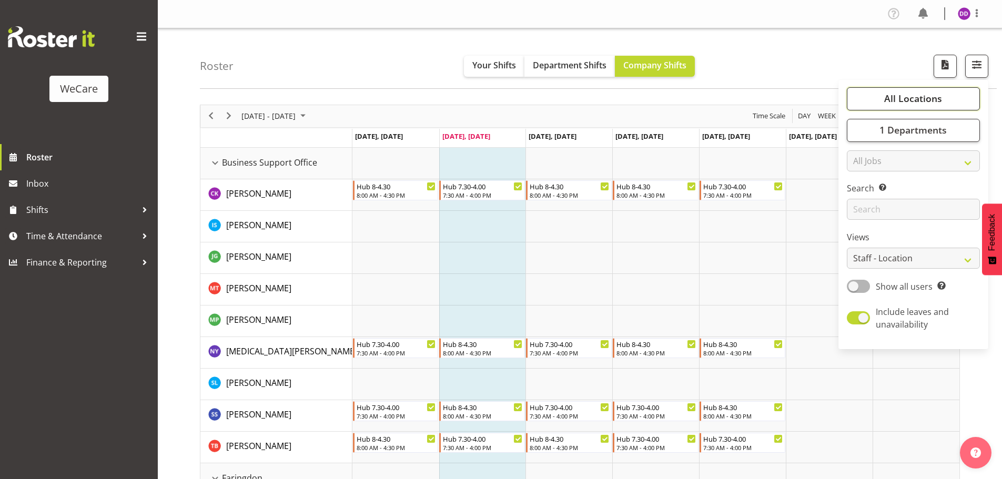
click at [923, 96] on span "All Locations" at bounding box center [913, 98] width 58 height 13
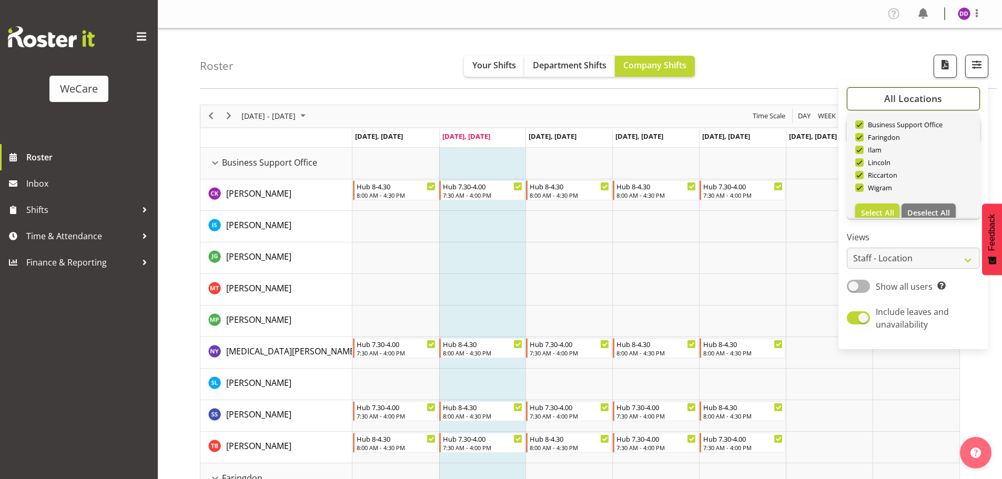
scroll to position [38, 0]
click at [923, 191] on button "Deselect All" at bounding box center [928, 200] width 54 height 19
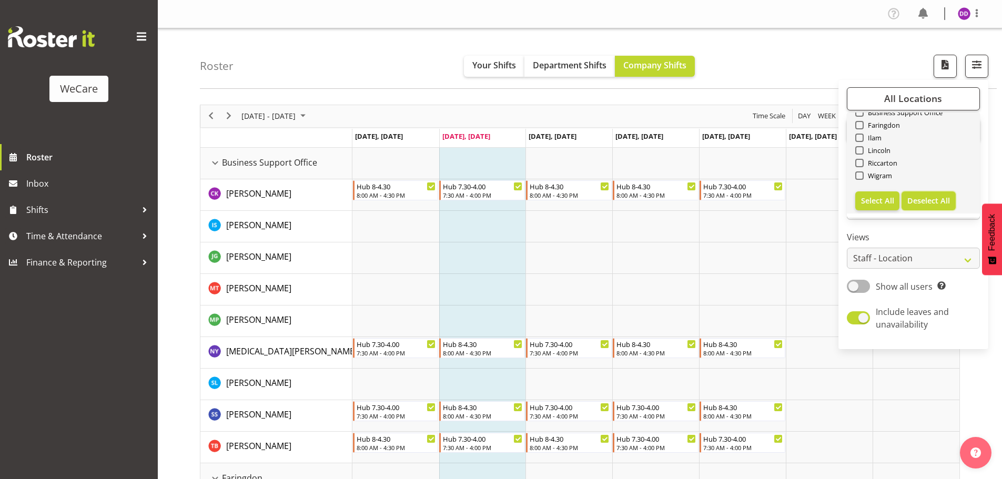
checkbox input "false"
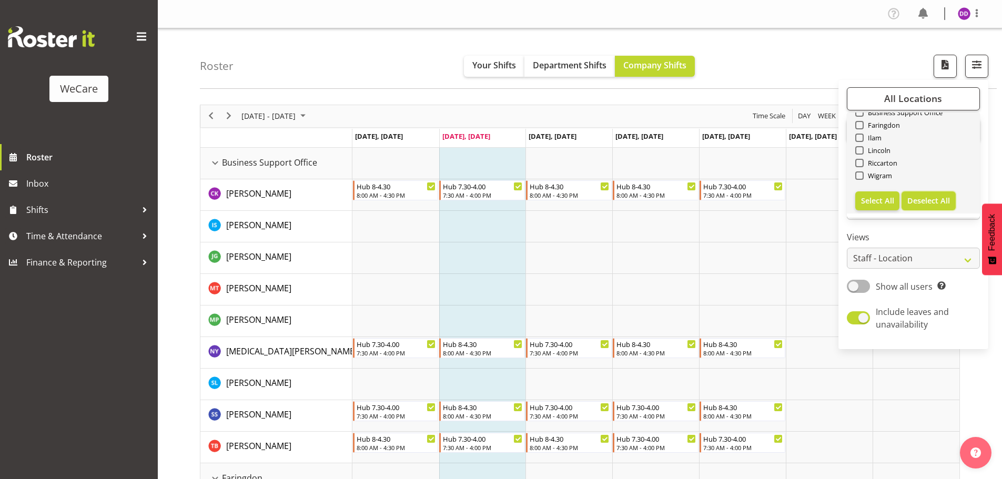
checkbox input "false"
click at [866, 138] on span "Ilam" at bounding box center [872, 138] width 18 height 8
click at [862, 138] on input "Ilam" at bounding box center [858, 137] width 7 height 7
checkbox input "true"
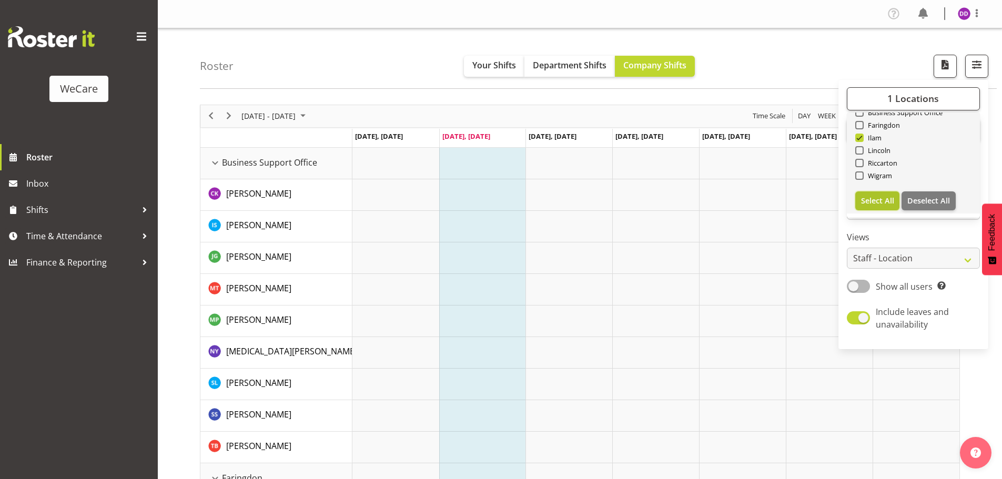
click at [872, 198] on span "Select All" at bounding box center [877, 201] width 33 height 10
checkbox input "true"
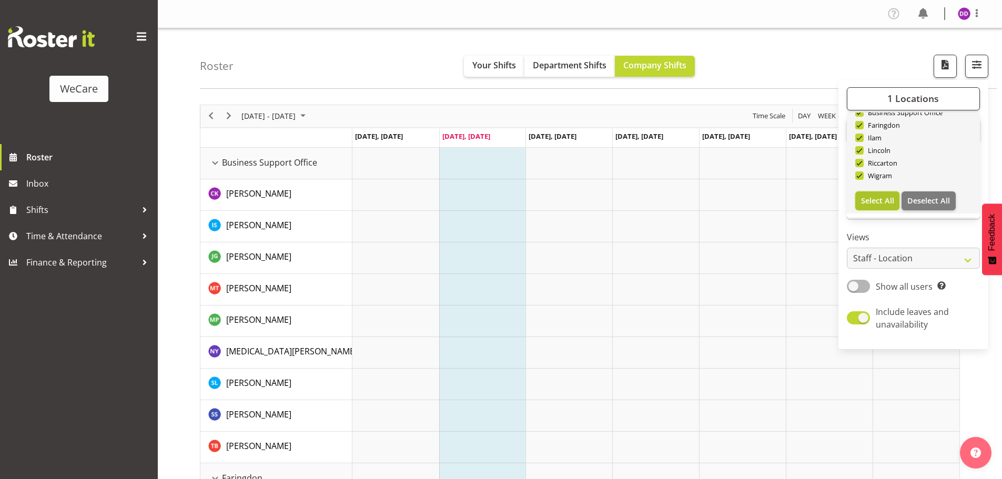
checkbox input "true"
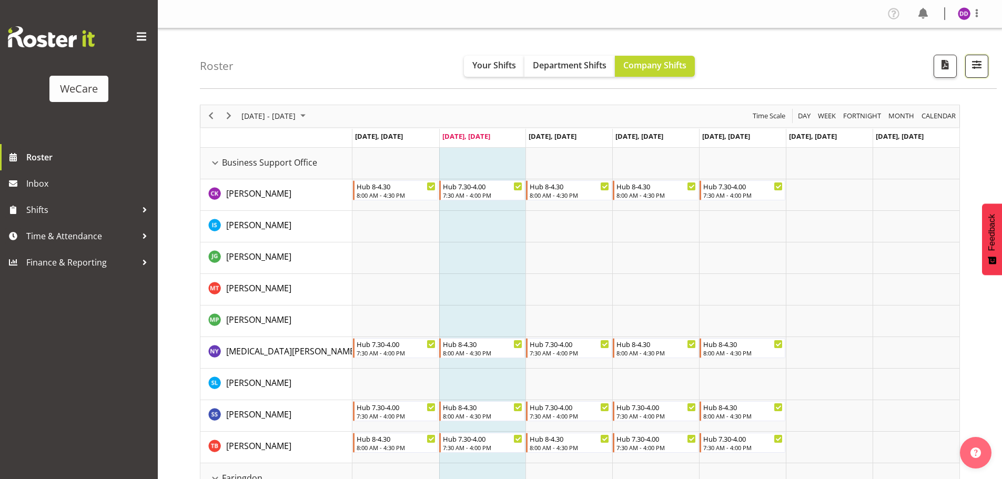
click at [983, 67] on span "button" at bounding box center [977, 65] width 14 height 14
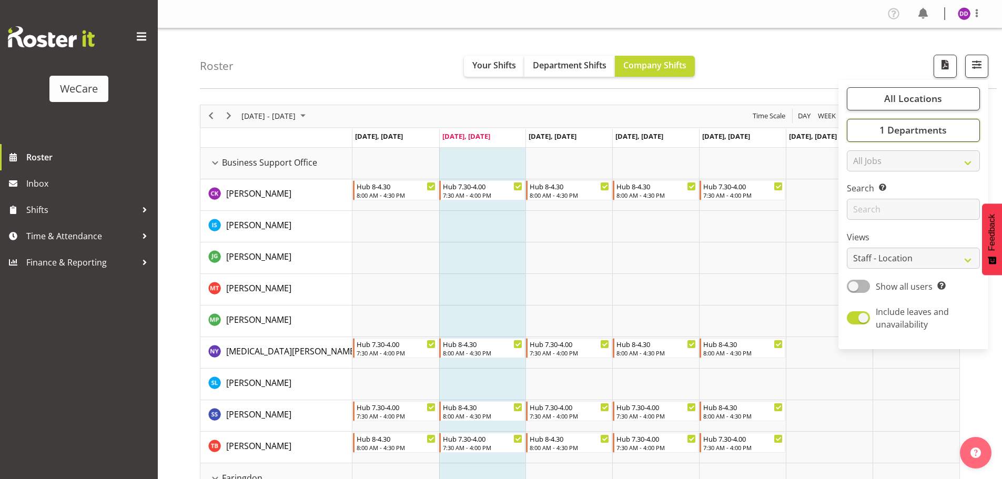
drag, startPoint x: 936, startPoint y: 123, endPoint x: 924, endPoint y: 198, distance: 76.2
click at [936, 126] on button "1 Departments" at bounding box center [912, 130] width 133 height 23
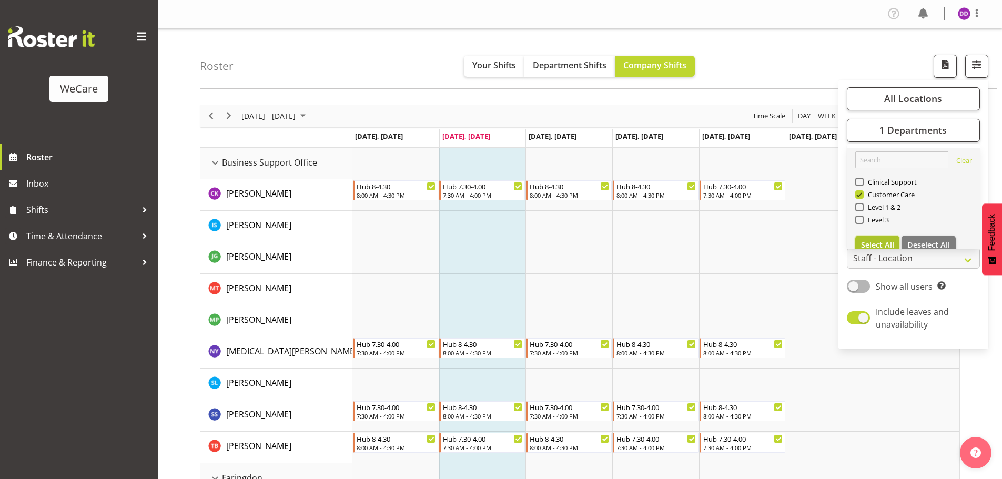
click at [876, 238] on button "Select All" at bounding box center [877, 245] width 45 height 19
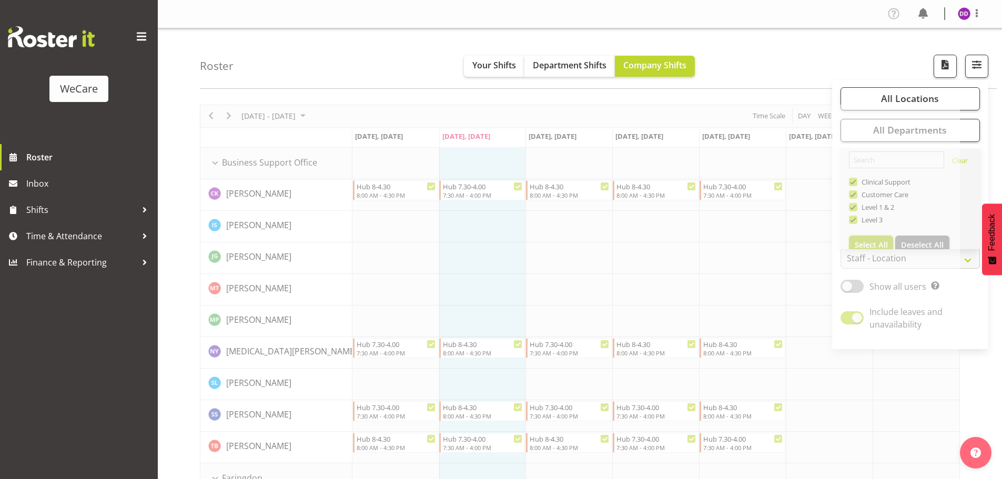
checkbox input "true"
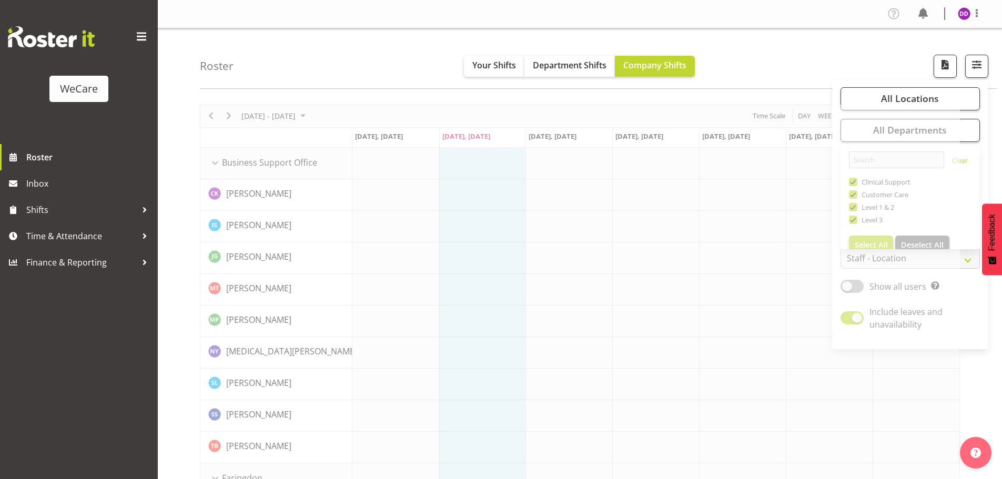
click at [322, 84] on div "Roster Your Shifts Department Shifts Company Shifts All Locations Clear Busines…" at bounding box center [598, 58] width 797 height 60
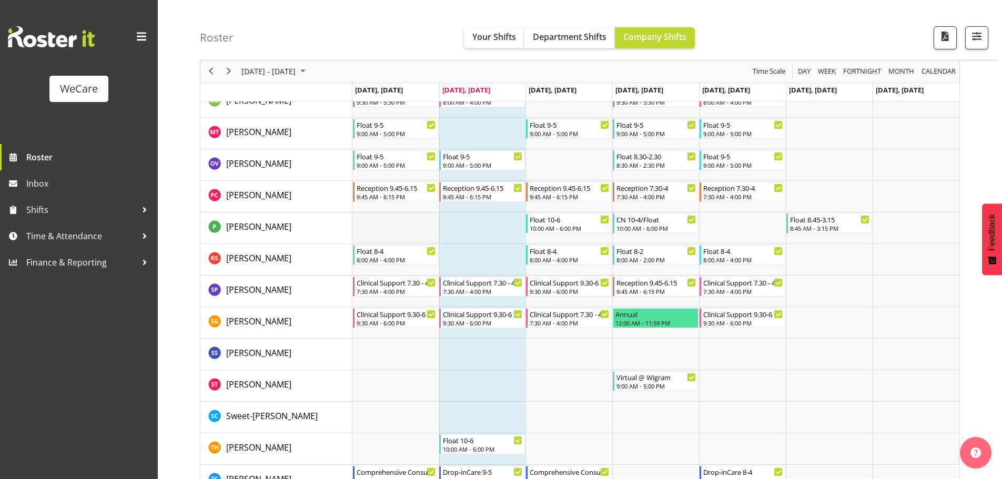
scroll to position [3042, 0]
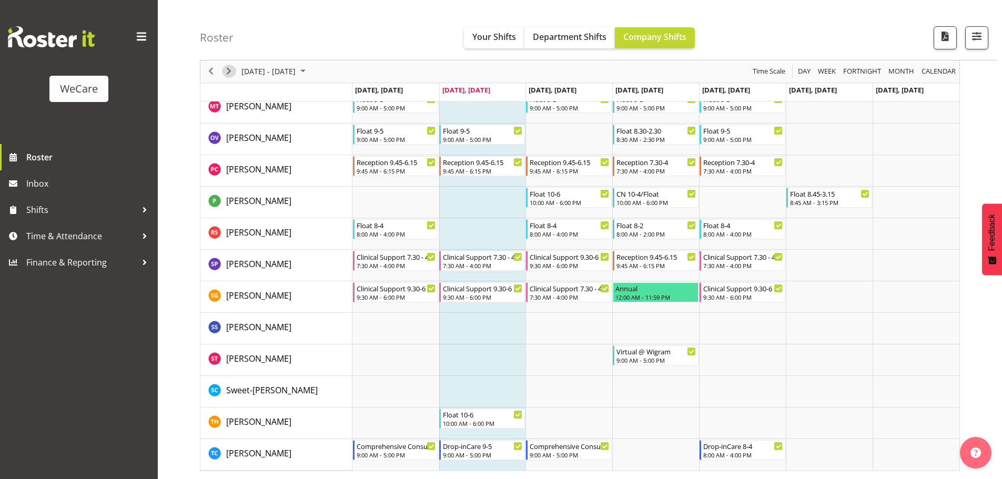
drag, startPoint x: 233, startPoint y: 69, endPoint x: 252, endPoint y: 79, distance: 21.2
click at [233, 69] on span "Next" at bounding box center [228, 71] width 13 height 13
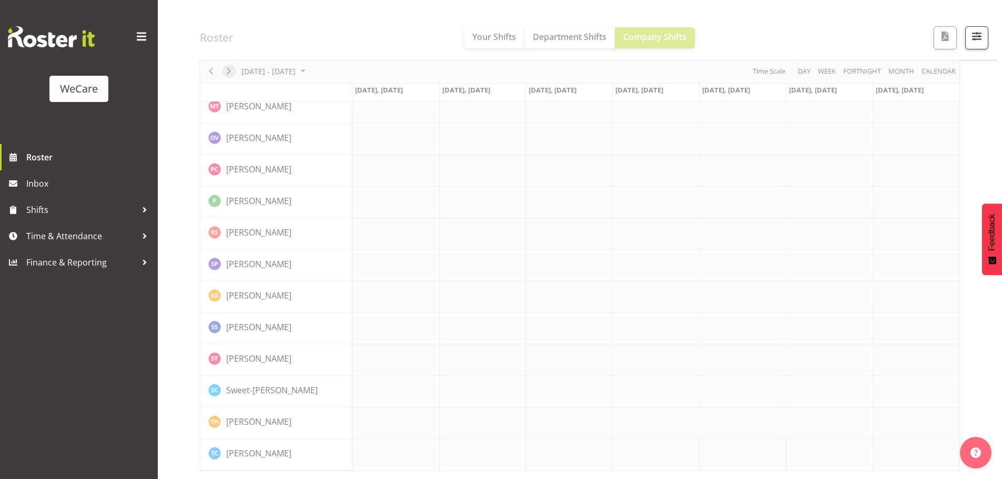
scroll to position [3021, 0]
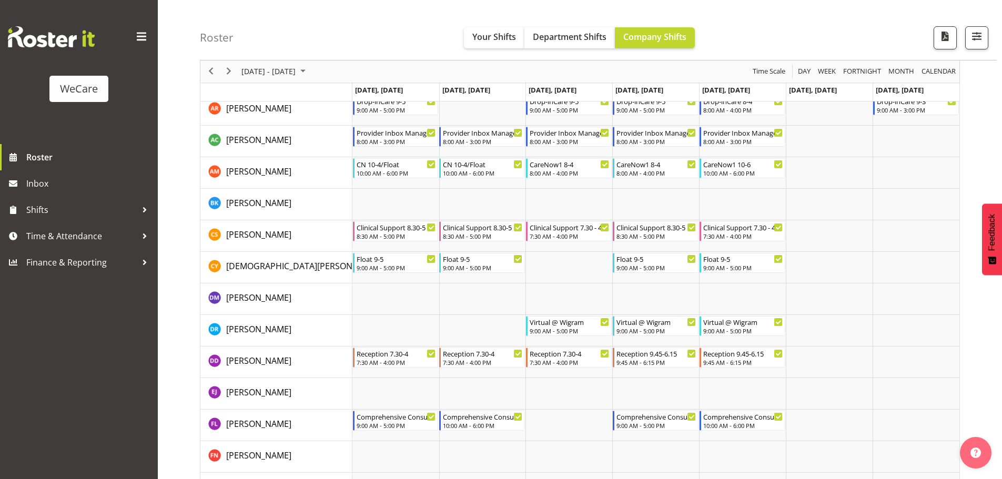
scroll to position [2390, 0]
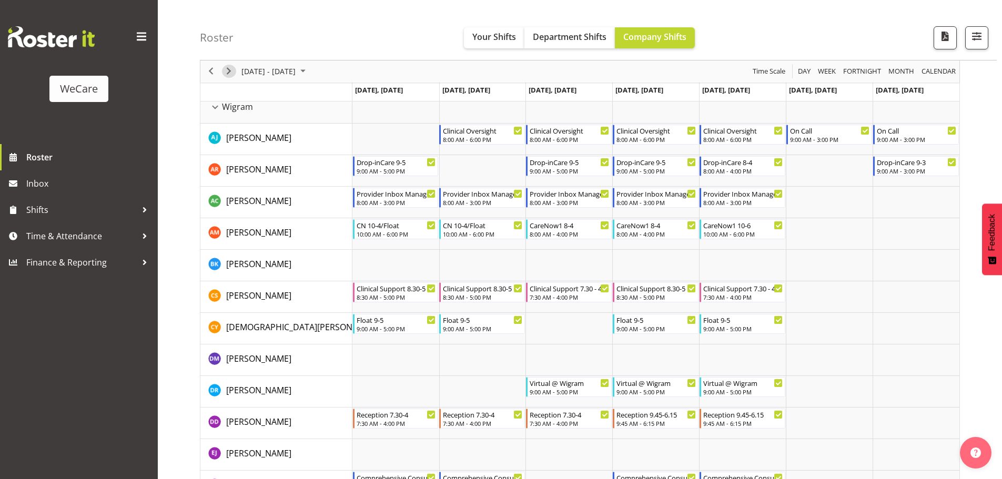
click at [233, 66] on div "next period" at bounding box center [229, 71] width 18 height 22
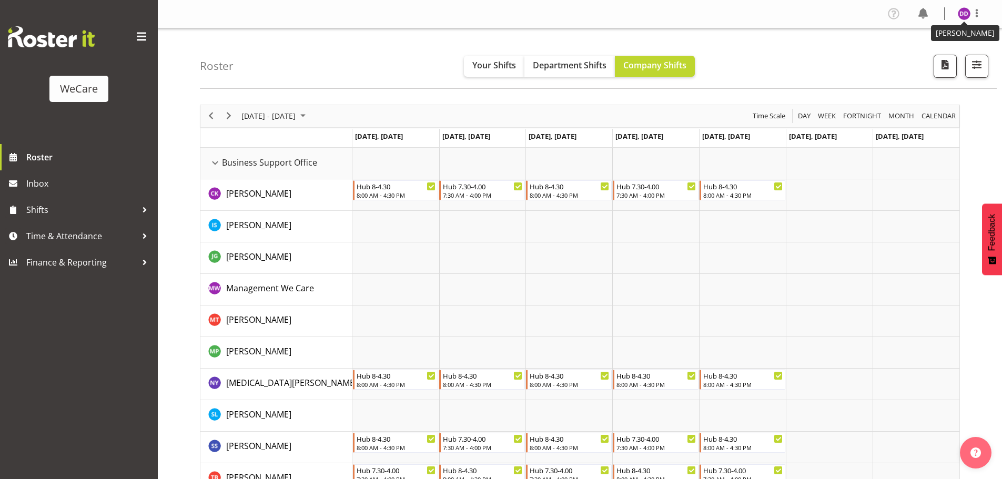
click at [962, 16] on img at bounding box center [963, 13] width 13 height 13
click at [938, 53] on link "Log Out" at bounding box center [932, 55] width 101 height 19
